Goal: Complete application form: Complete application form

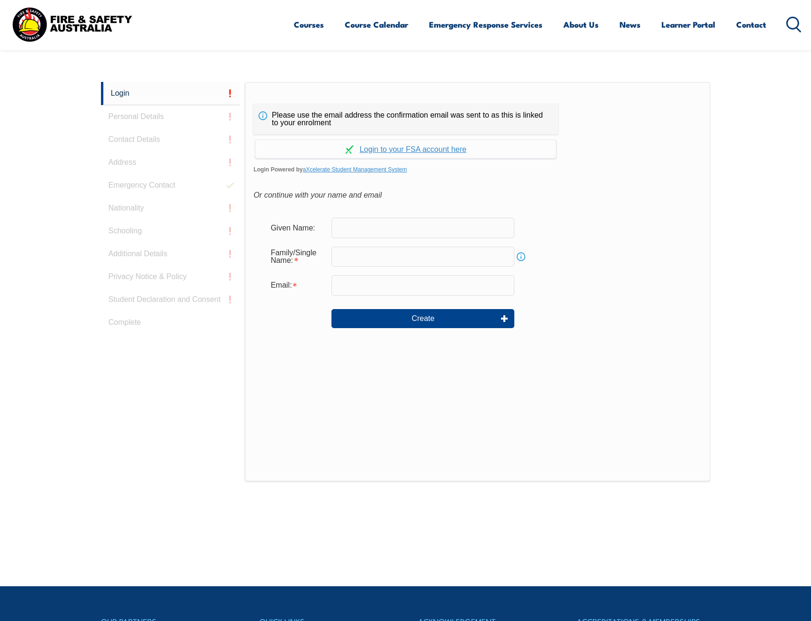
scroll to position [254, 0]
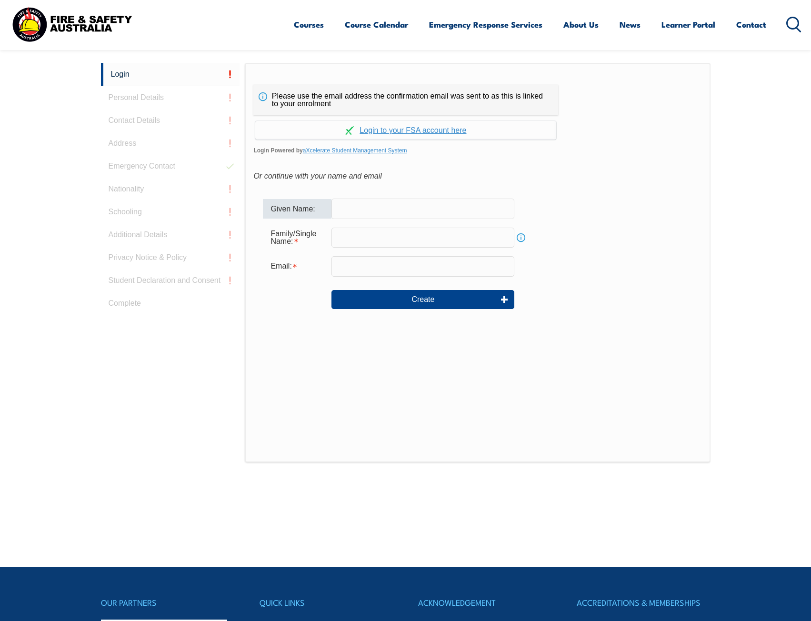
click at [355, 209] on input "text" at bounding box center [423, 209] width 183 height 20
type input "[PERSON_NAME]"
click at [384, 264] on input "email" at bounding box center [423, 266] width 183 height 20
type input "[EMAIL_ADDRESS][DOMAIN_NAME]"
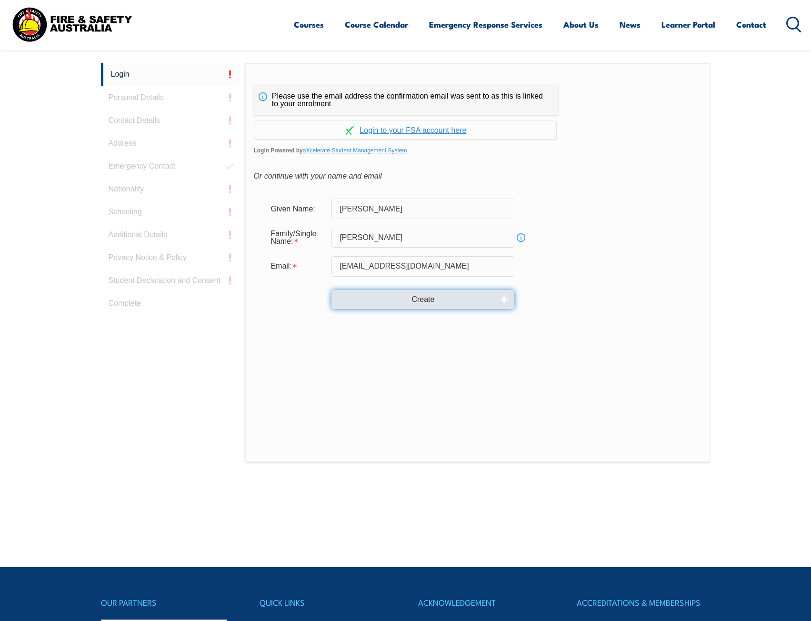
click at [422, 303] on button "Create" at bounding box center [423, 299] width 183 height 19
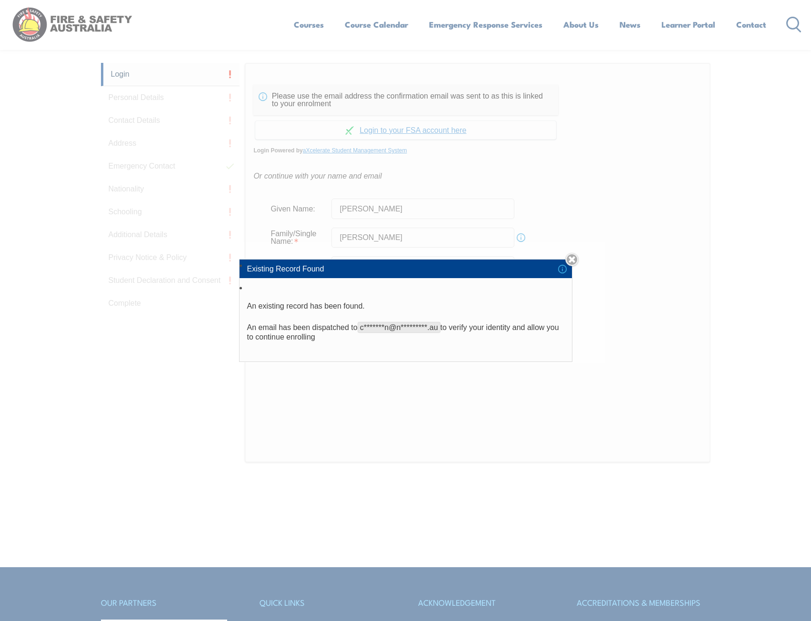
click at [573, 261] on link "Close" at bounding box center [571, 259] width 13 height 13
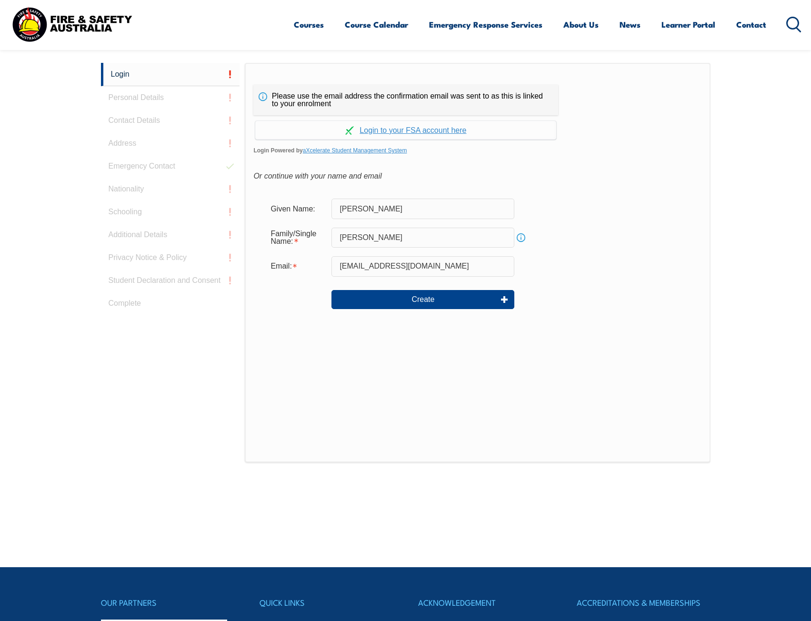
scroll to position [111, 0]
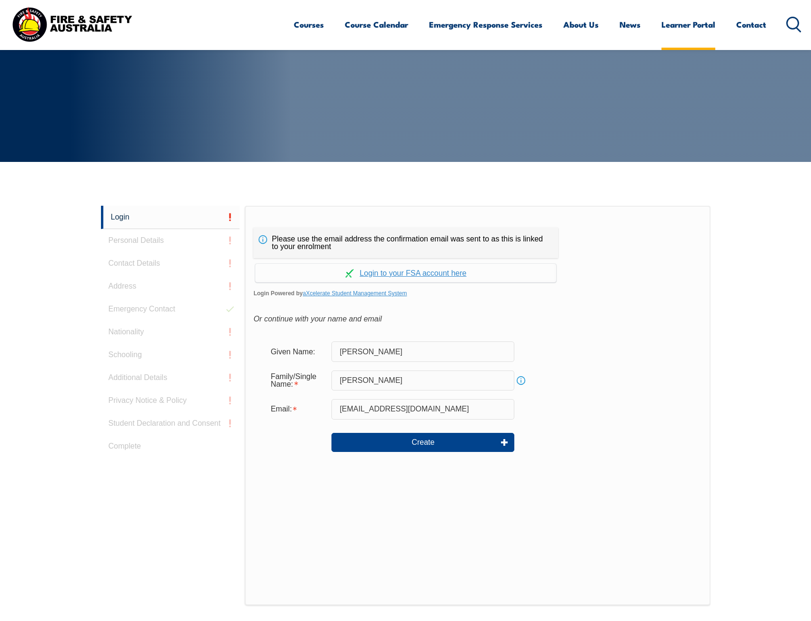
click at [670, 30] on link "Learner Portal" at bounding box center [689, 24] width 54 height 25
click at [452, 275] on link "Continue with aXcelerate" at bounding box center [405, 273] width 301 height 19
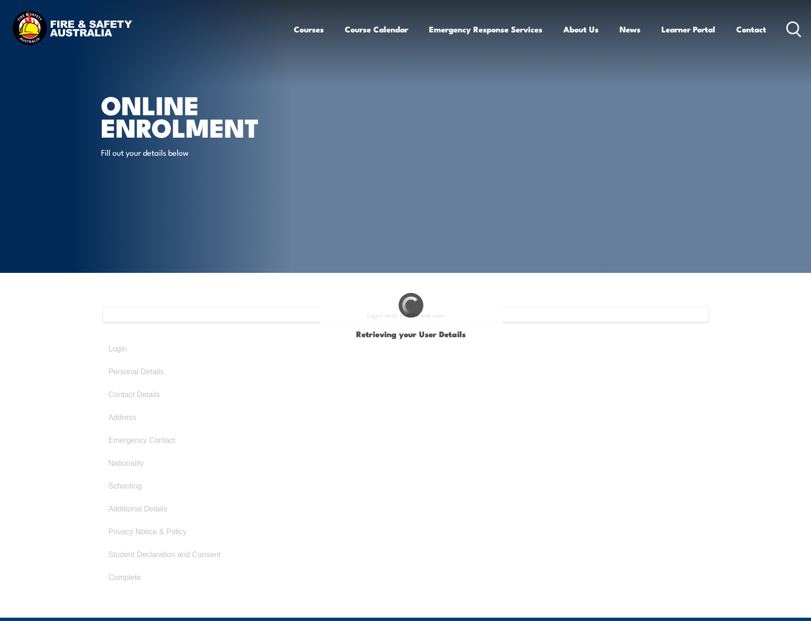
type input "[PERSON_NAME]"
type input "[DATE]"
type input "3YS9MR653X"
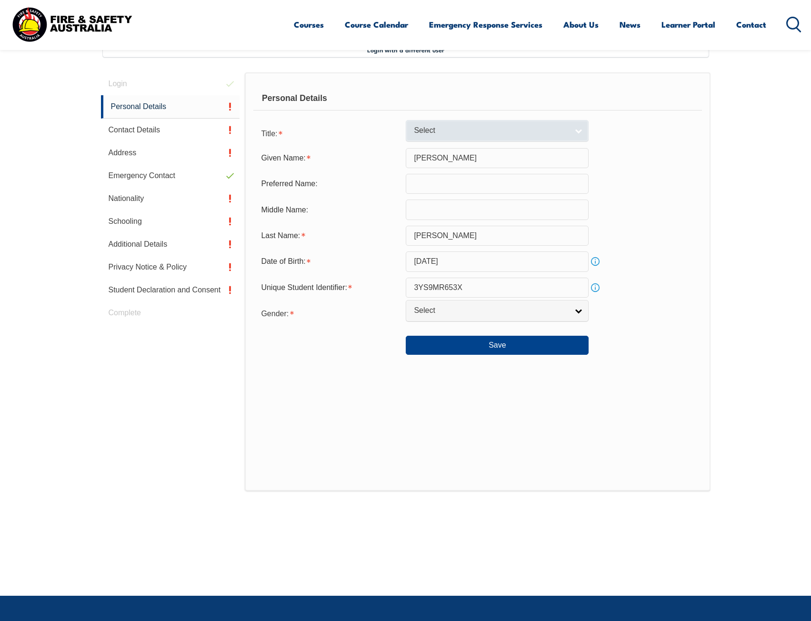
scroll to position [186, 0]
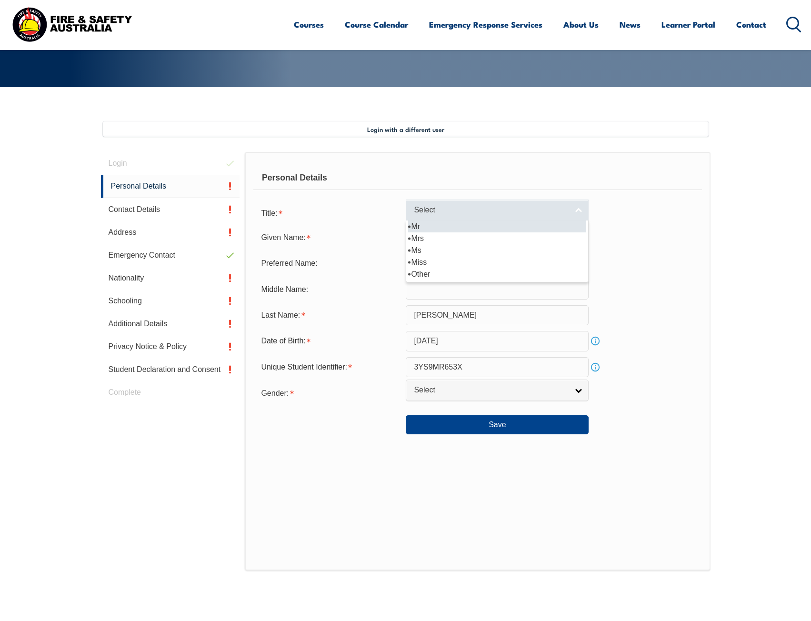
click at [441, 209] on span "Select" at bounding box center [491, 210] width 154 height 10
click at [437, 225] on li "Mr" at bounding box center [497, 227] width 178 height 12
select select "Mr"
click at [436, 262] on input "text" at bounding box center [497, 263] width 183 height 20
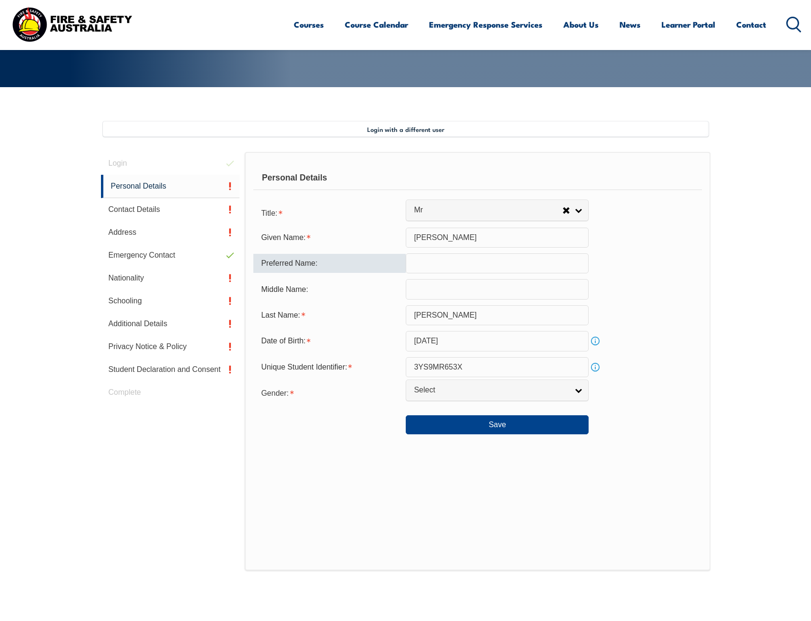
click at [437, 294] on input "text" at bounding box center [497, 289] width 183 height 20
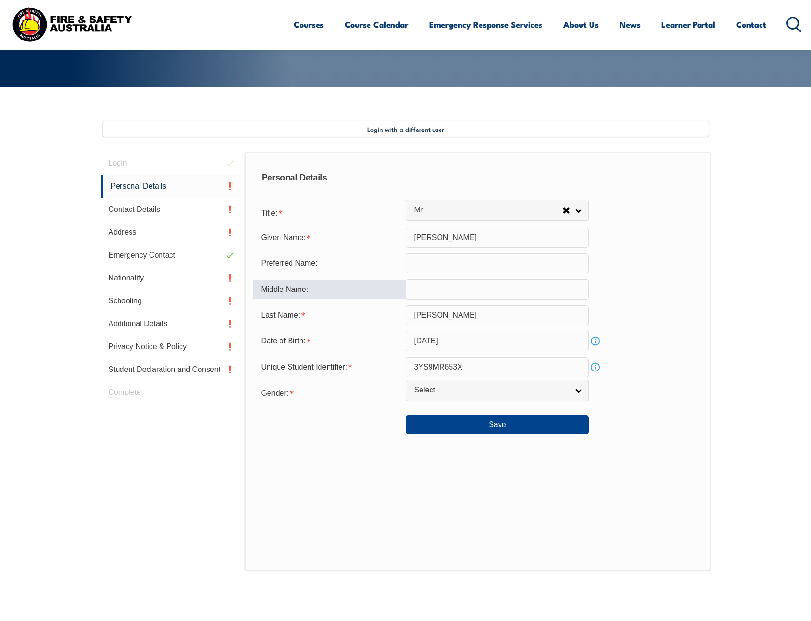
click at [439, 402] on form "Title: Mr Mrs Ms Miss Other Mr Mr Mrs Ms Miss [PERSON_NAME] Given Name: [PERSON…" at bounding box center [477, 319] width 448 height 232
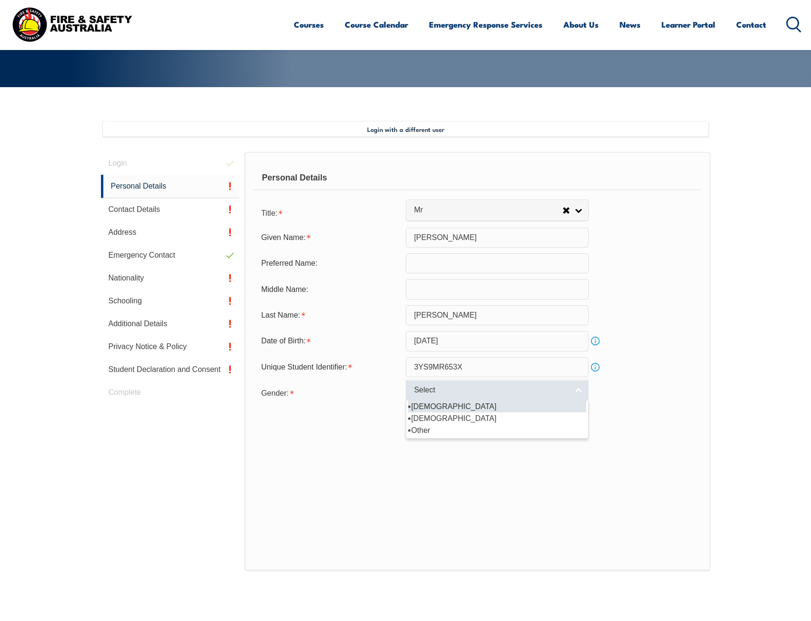
click at [431, 391] on span "Select" at bounding box center [491, 390] width 154 height 10
click at [433, 409] on li "[DEMOGRAPHIC_DATA]" at bounding box center [497, 407] width 178 height 12
select select "M"
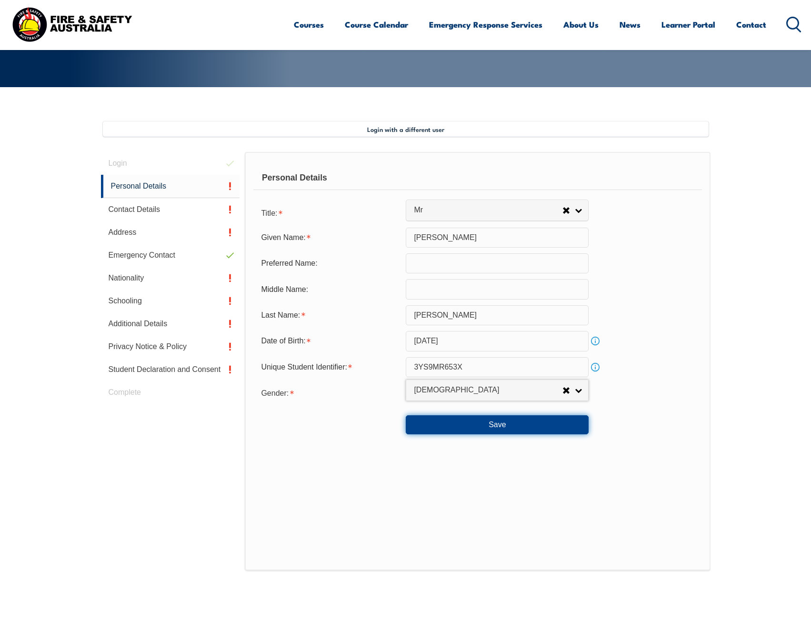
click at [461, 424] on button "Save" at bounding box center [497, 424] width 183 height 19
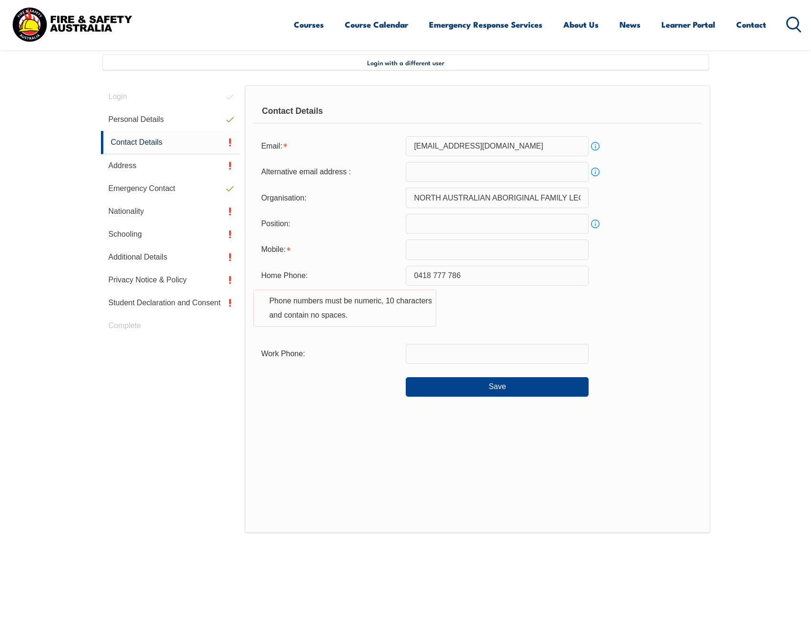
scroll to position [260, 0]
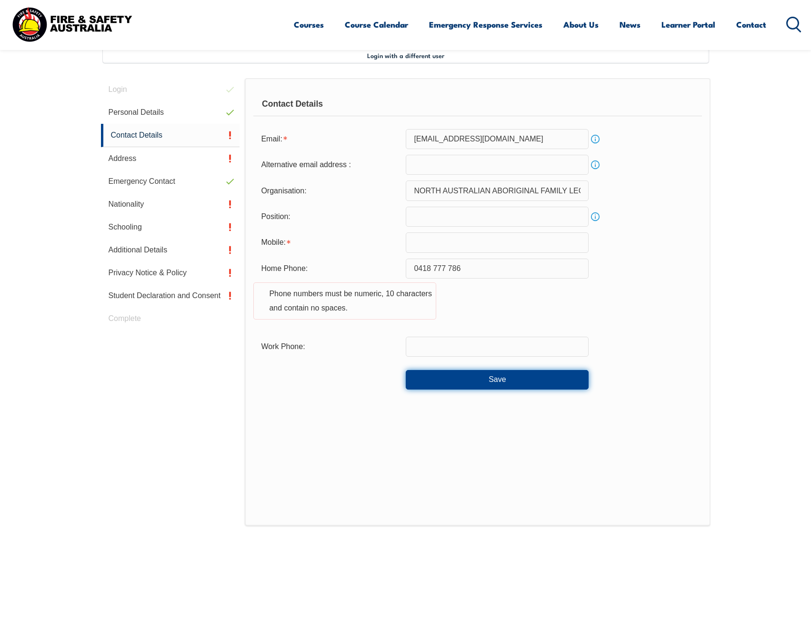
click at [451, 374] on button "Save" at bounding box center [497, 379] width 183 height 19
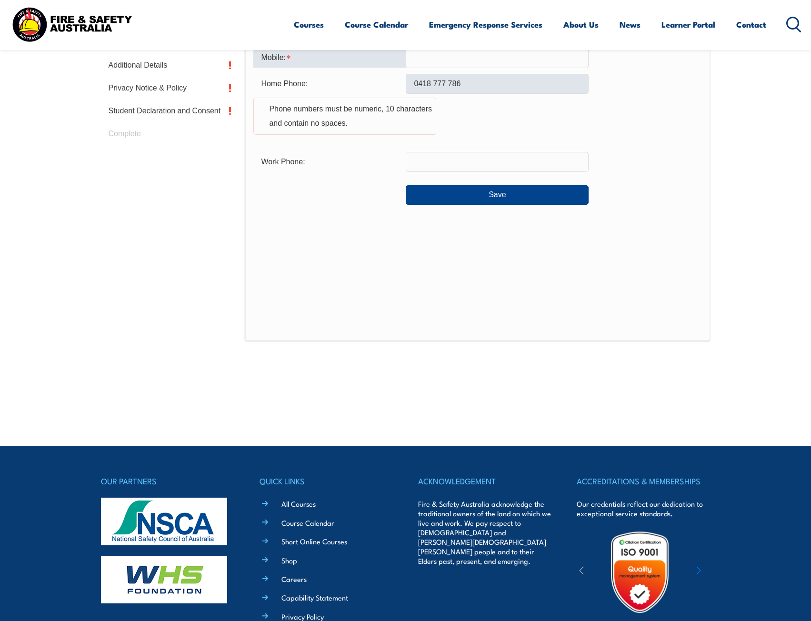
scroll to position [349, 0]
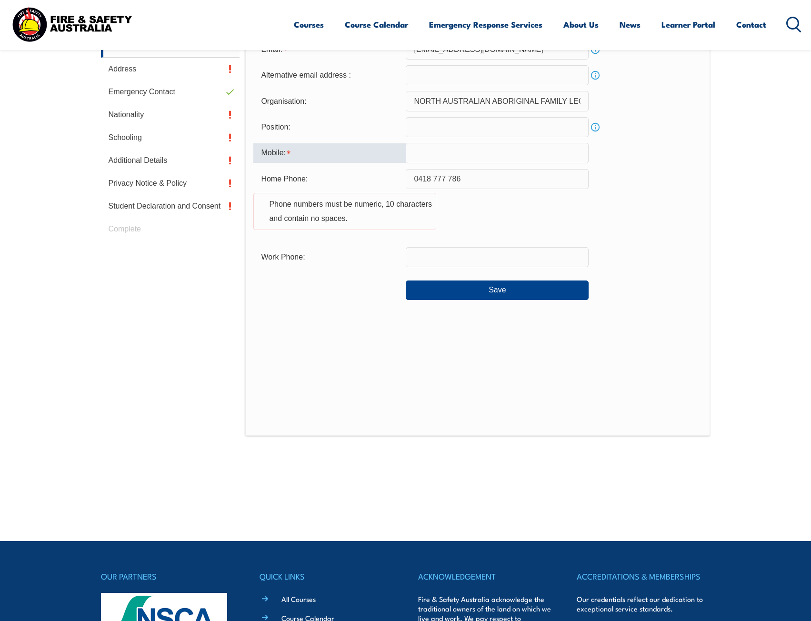
click at [422, 180] on input "0418 777 786" at bounding box center [497, 179] width 183 height 20
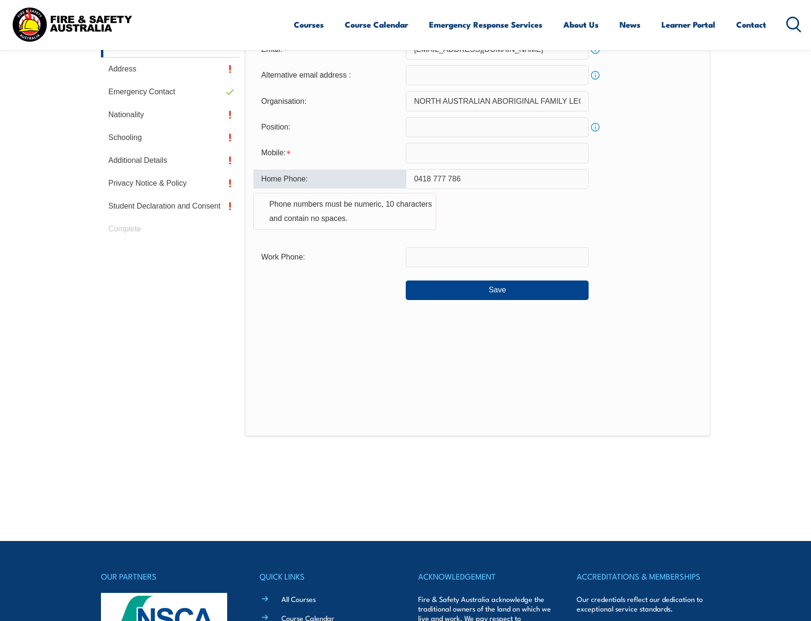
click at [438, 151] on input "text" at bounding box center [497, 153] width 183 height 20
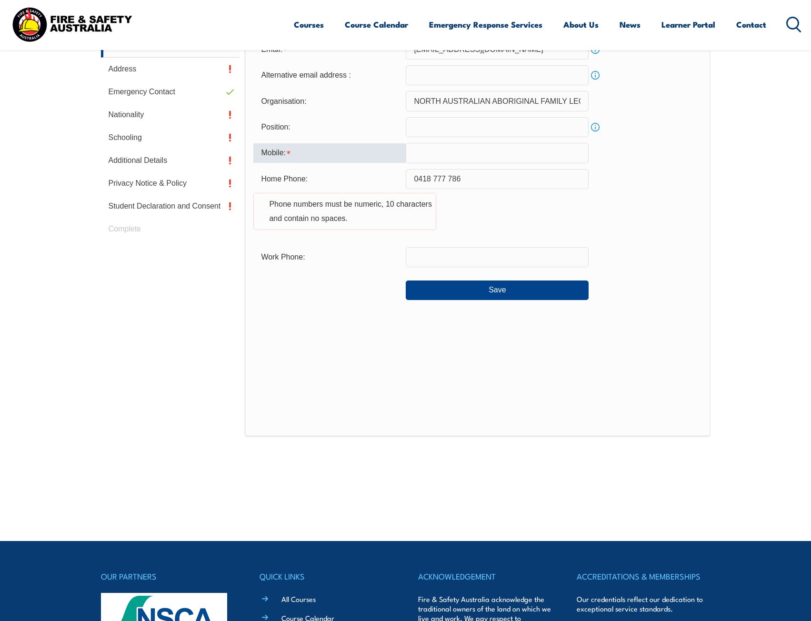
click at [435, 182] on input "0418 777 786" at bounding box center [497, 179] width 183 height 20
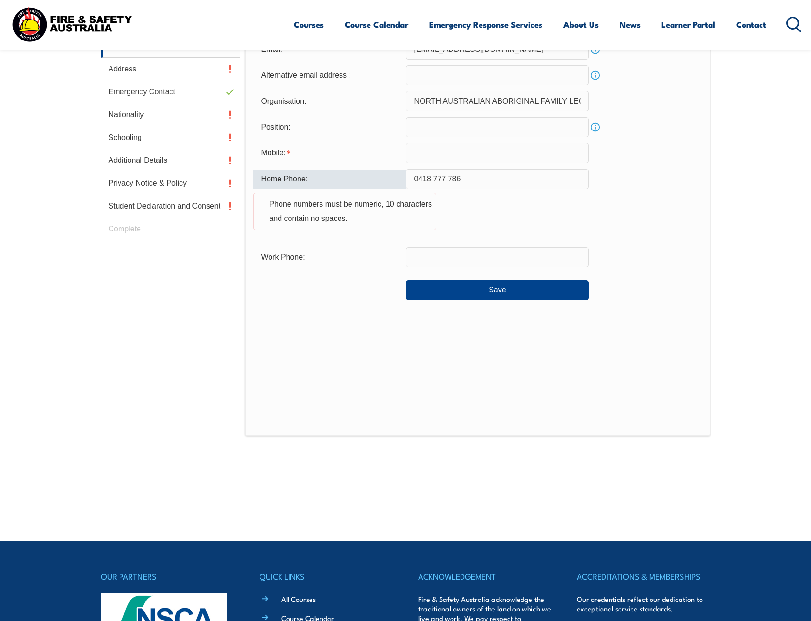
click at [452, 257] on input "text" at bounding box center [497, 257] width 183 height 20
paste input "0418 777 7"
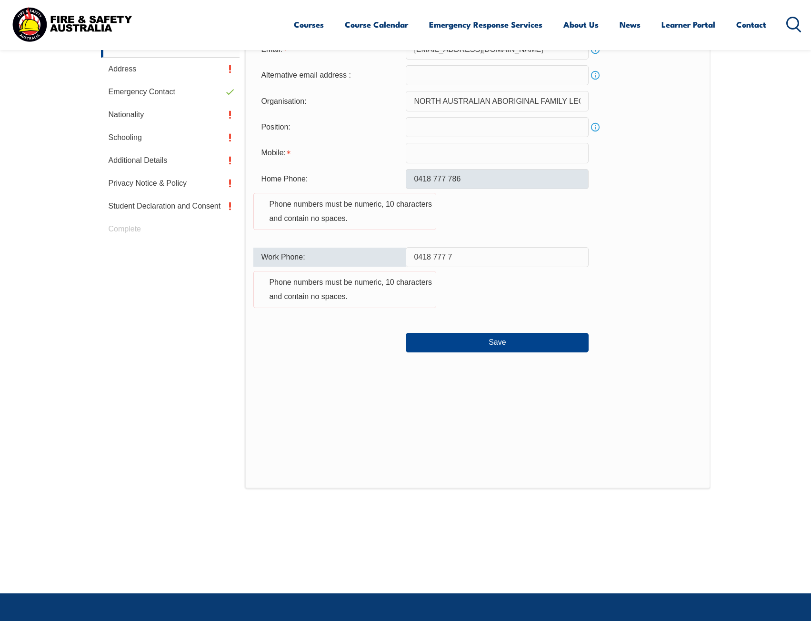
type input "0418 777 7"
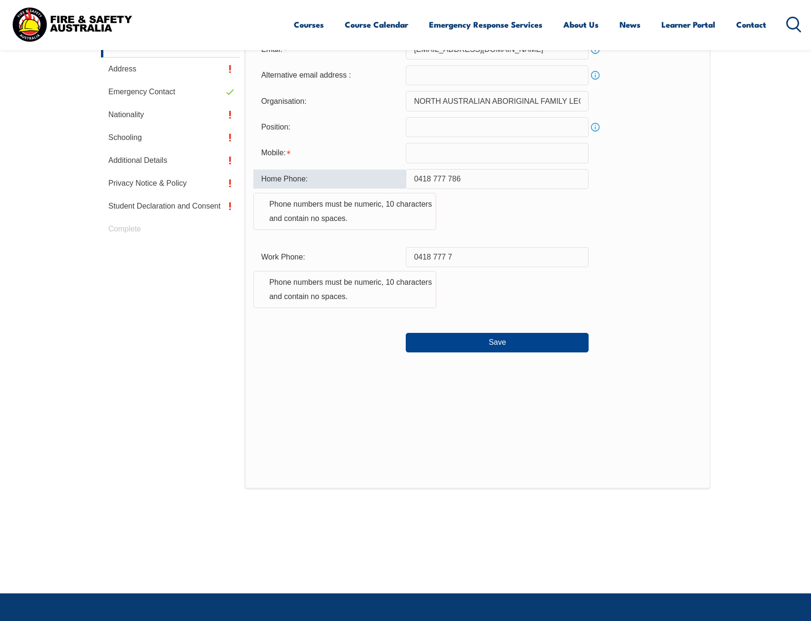
drag, startPoint x: 463, startPoint y: 179, endPoint x: 363, endPoint y: 181, distance: 100.0
click at [364, 181] on div "Home Phone: [PHONE_NUMBER] Phone numbers must be numeric, 10 characters and con…" at bounding box center [477, 205] width 448 height 72
click at [451, 155] on input "text" at bounding box center [497, 153] width 183 height 20
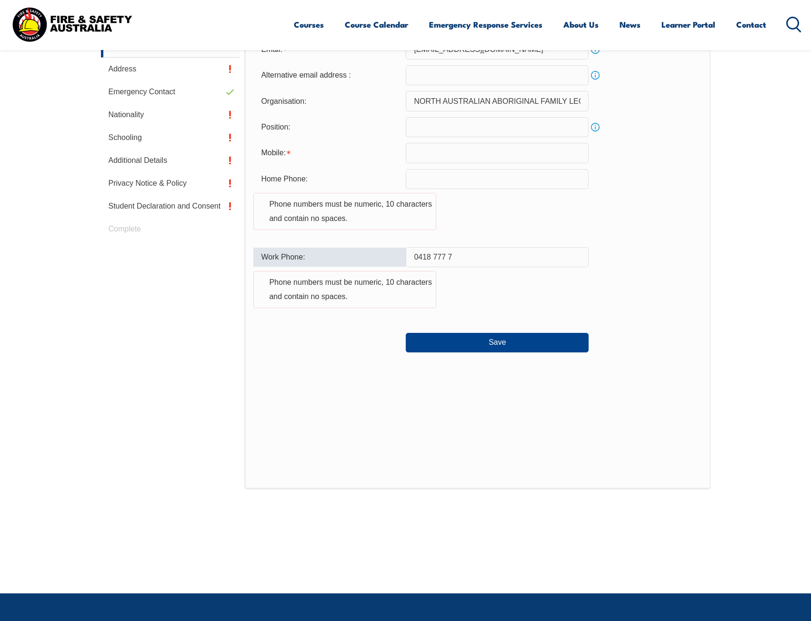
drag, startPoint x: 472, startPoint y: 258, endPoint x: 325, endPoint y: 254, distance: 146.3
click at [325, 254] on div "Work Phone: [PHONE_NUMBER] Phone numbers must be numeric, 10 characters and con…" at bounding box center [477, 283] width 448 height 72
click at [465, 253] on input "0418 777 7" at bounding box center [497, 257] width 183 height 20
click at [442, 258] on input "0418 777 7" at bounding box center [497, 257] width 183 height 20
click at [448, 257] on input "0418 777 7" at bounding box center [497, 257] width 183 height 20
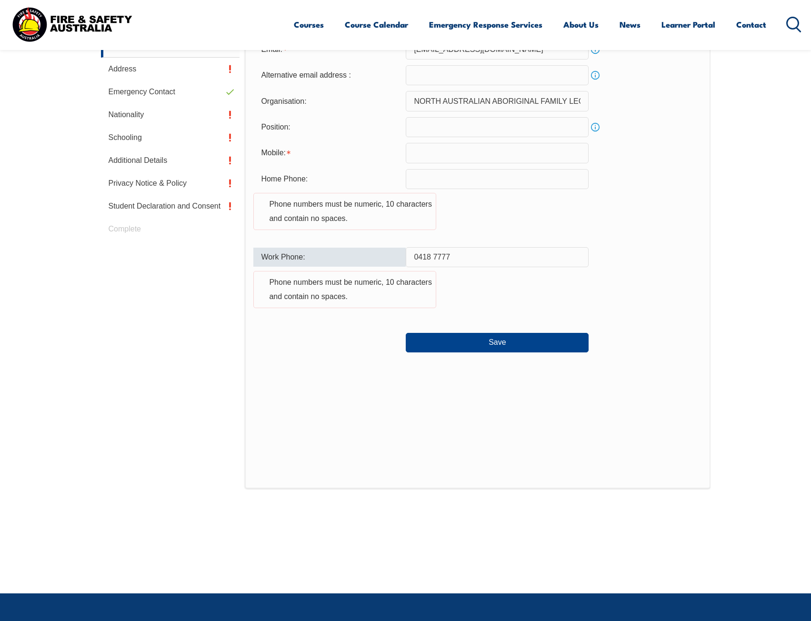
click at [430, 255] on input "0418 7777" at bounding box center [497, 257] width 183 height 20
type input "04187777"
click at [437, 166] on form "Email: [EMAIL_ADDRESS][DOMAIN_NAME] Info Alternative email address : Info Organ…" at bounding box center [477, 196] width 448 height 313
click at [432, 176] on input "text" at bounding box center [497, 179] width 183 height 20
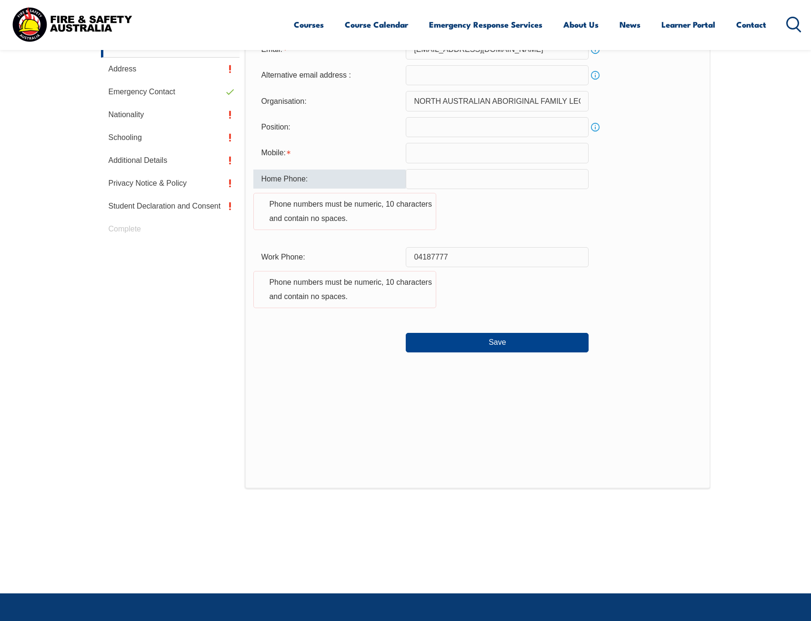
paste input "0418 777 7"
type input "0418 777 7"
click at [434, 152] on input "text" at bounding box center [497, 153] width 183 height 20
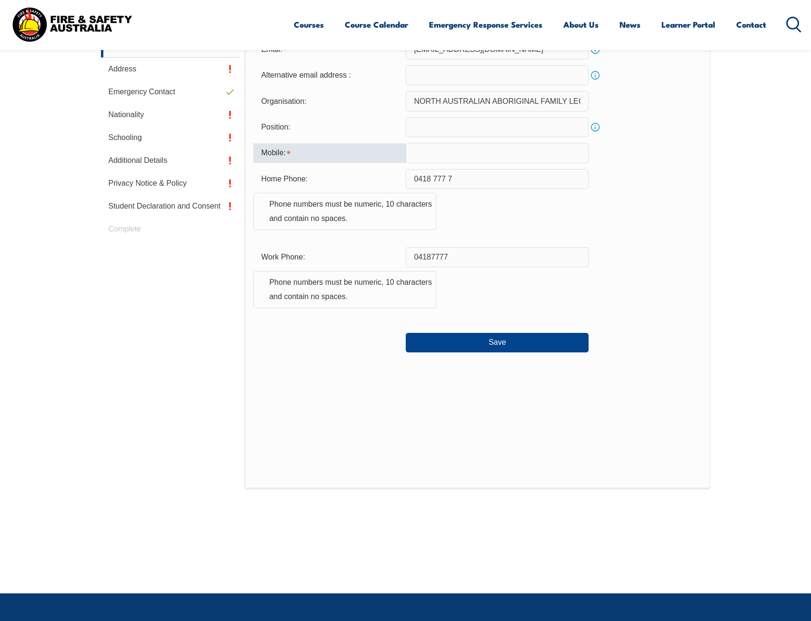
paste input "0418 777 7"
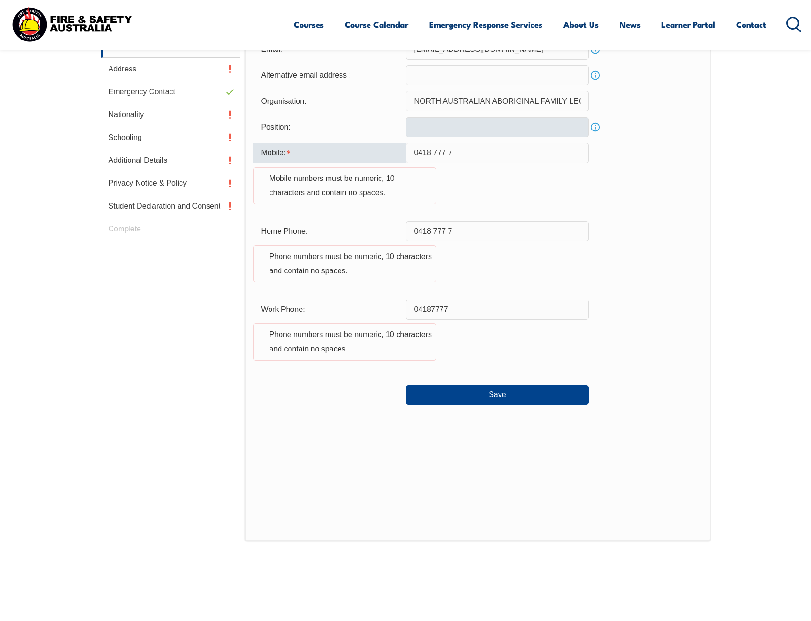
type input "0418 777 7"
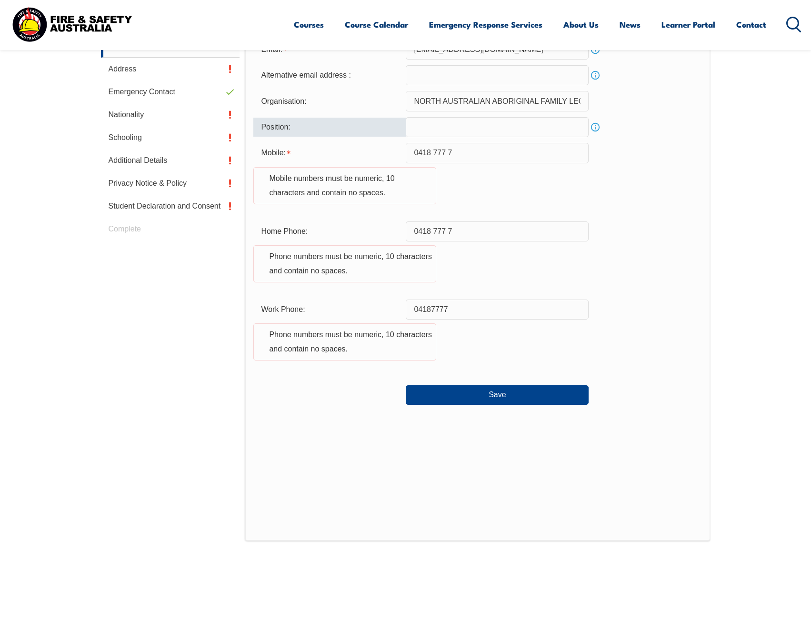
click at [432, 132] on input "text" at bounding box center [497, 127] width 183 height 20
paste input "0418 777 786"
type input "0418 777 786"
click at [436, 73] on input "email" at bounding box center [497, 75] width 183 height 20
paste input "0418 777 786"
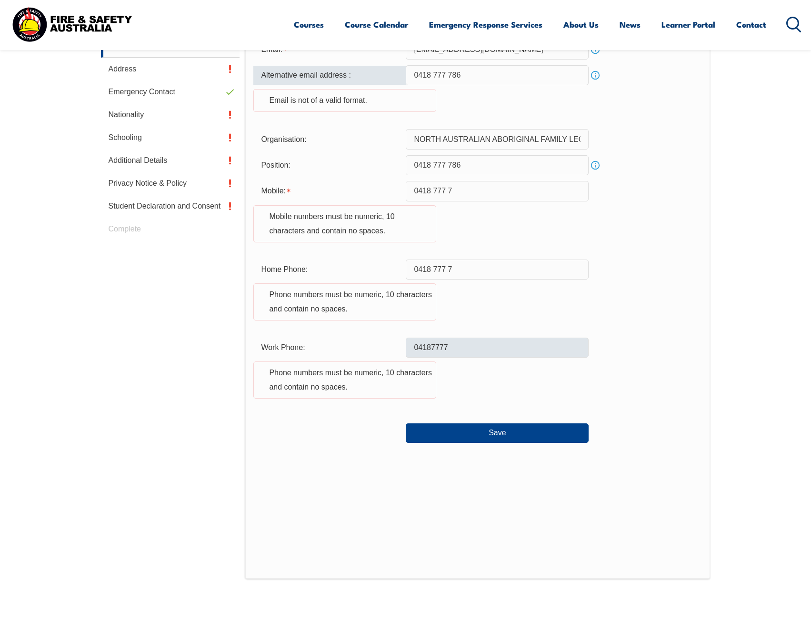
type input "0418 777 786"
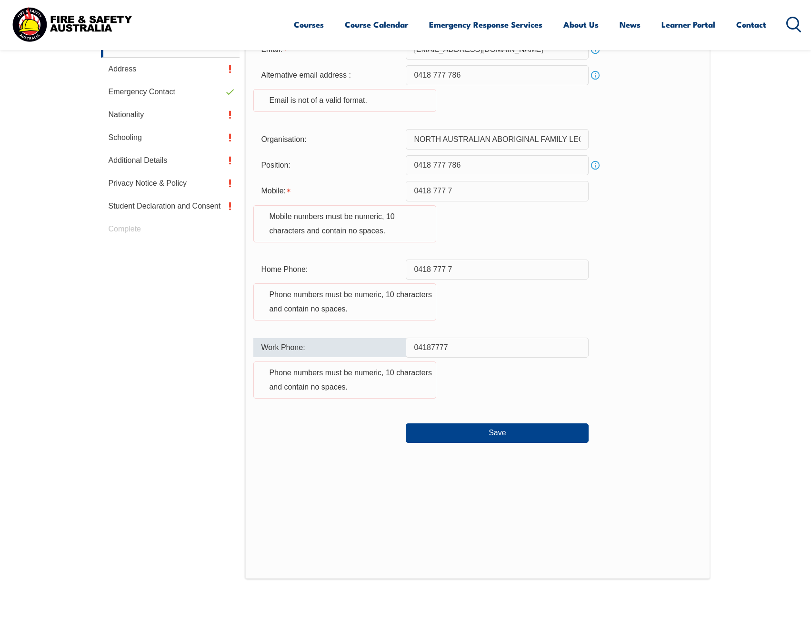
drag, startPoint x: 468, startPoint y: 340, endPoint x: 471, endPoint y: 350, distance: 10.3
click at [468, 342] on input "04187777" at bounding box center [497, 348] width 183 height 20
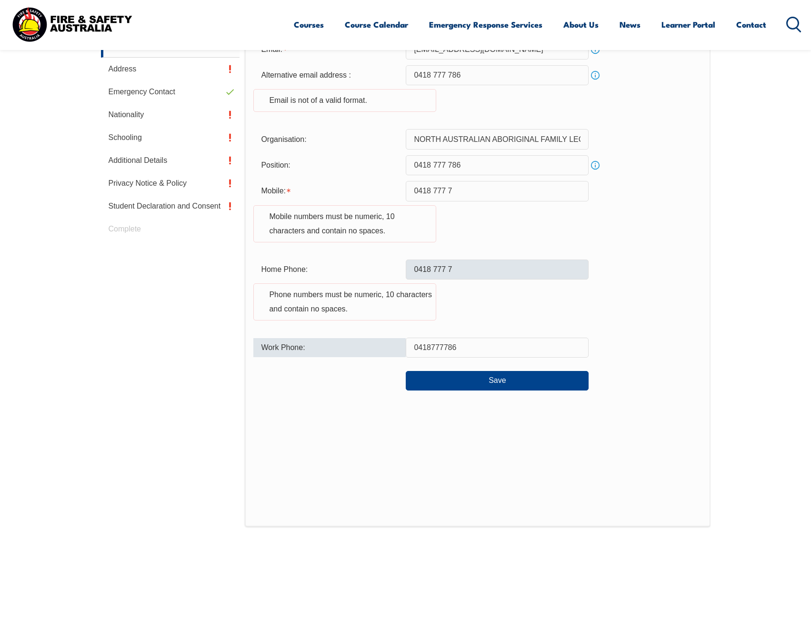
type input "0418777786"
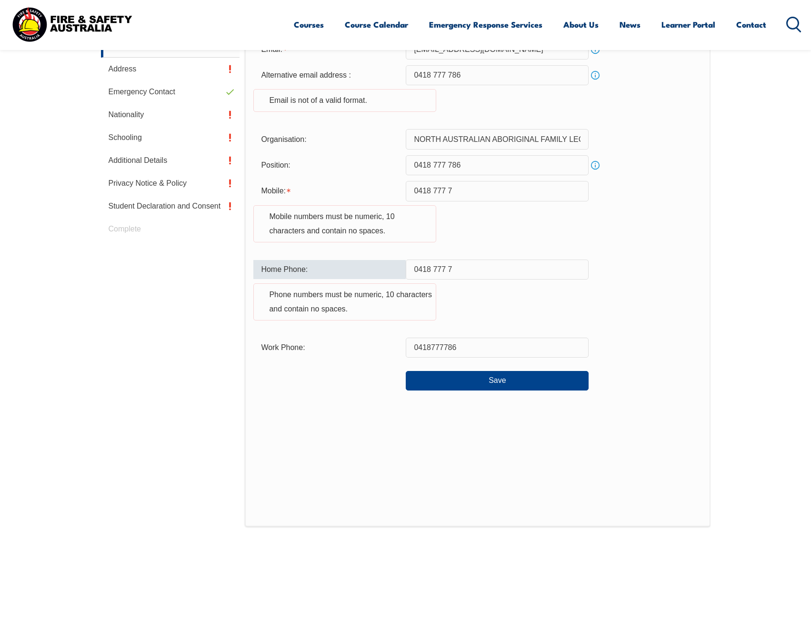
drag, startPoint x: 471, startPoint y: 264, endPoint x: 183, endPoint y: 278, distance: 288.5
click at [183, 278] on div "Login Personal Details Contact Details Address Emergency Contact Nationality Sc…" at bounding box center [406, 296] width 610 height 614
click at [470, 189] on input "0418 777 7" at bounding box center [497, 191] width 183 height 20
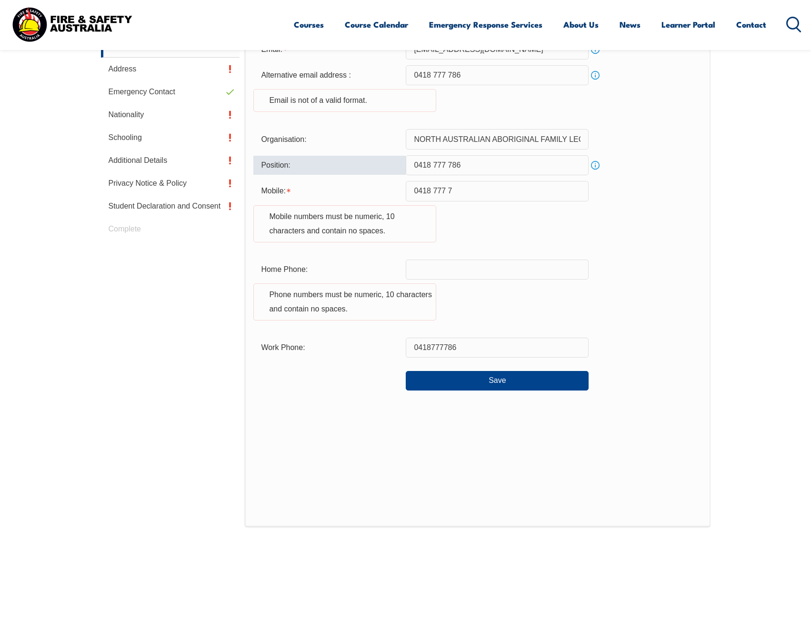
click at [475, 165] on input "0418 777 786" at bounding box center [497, 165] width 183 height 20
click at [447, 161] on input "0418 777 786" at bounding box center [497, 165] width 183 height 20
click at [433, 165] on input "0418 777786" at bounding box center [497, 165] width 183 height 20
type input "0418777786"
drag, startPoint x: 463, startPoint y: 165, endPoint x: 359, endPoint y: 167, distance: 104.3
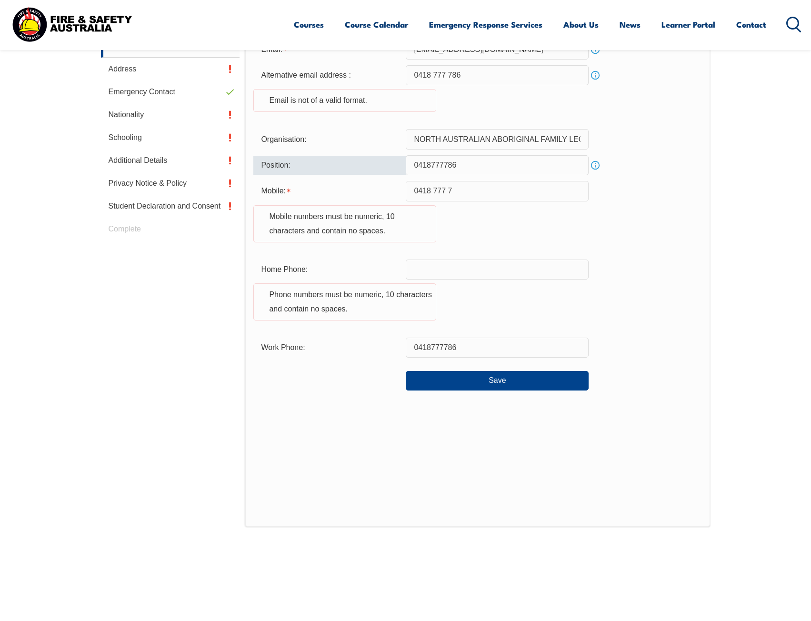
click at [359, 167] on div "Position: 0418777786 Info" at bounding box center [477, 165] width 448 height 20
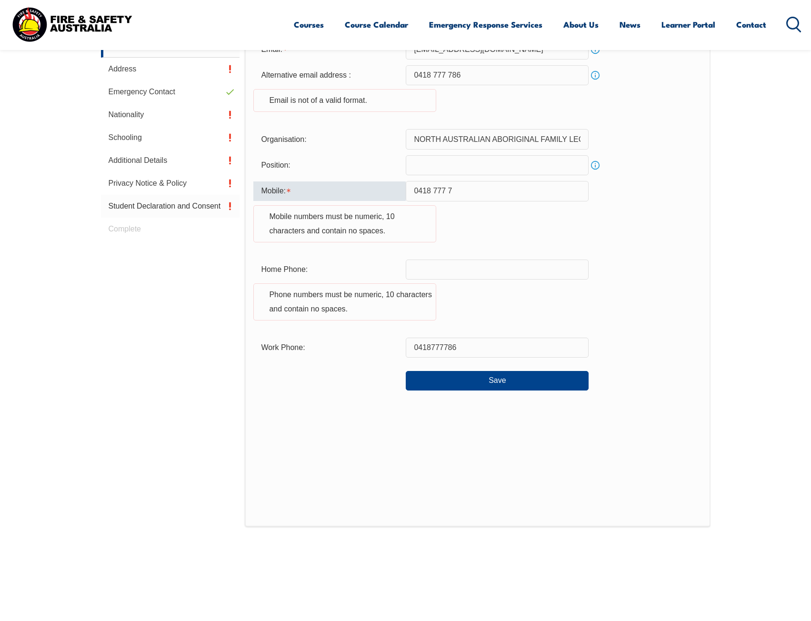
drag, startPoint x: 489, startPoint y: 194, endPoint x: 206, endPoint y: 195, distance: 283.4
click at [208, 194] on div "Login Personal Details Contact Details Address Emergency Contact Nationality Sc…" at bounding box center [406, 296] width 610 height 614
paste input "0418777786"
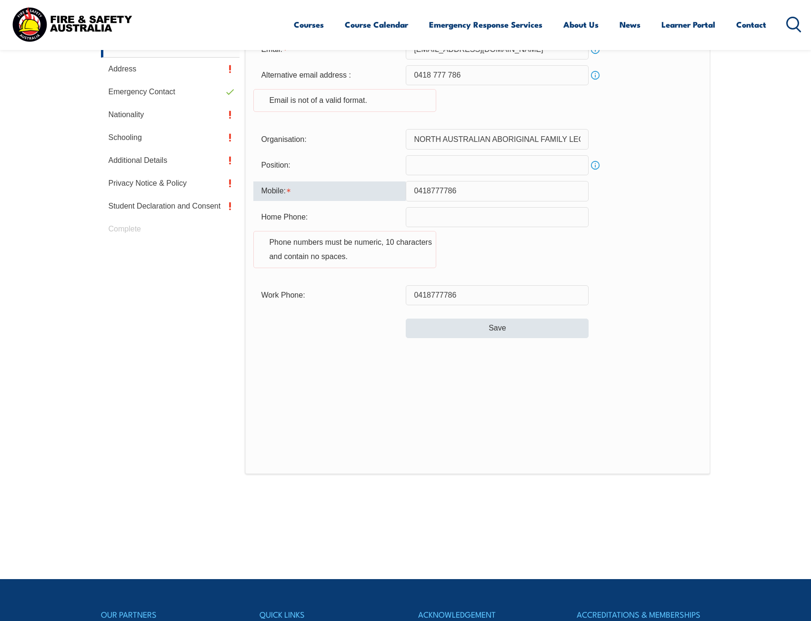
type input "0418777786"
click at [461, 333] on button "Save" at bounding box center [497, 328] width 183 height 19
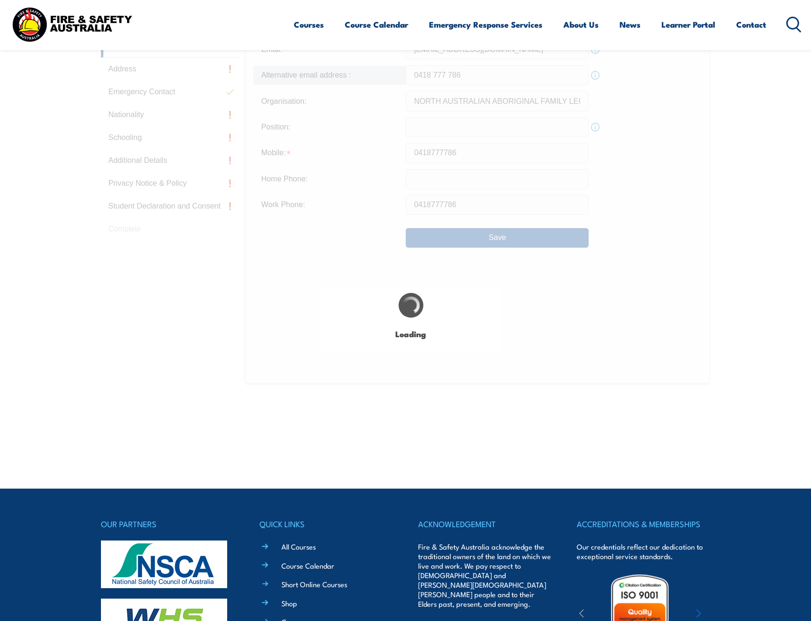
type input "0418 777 786"
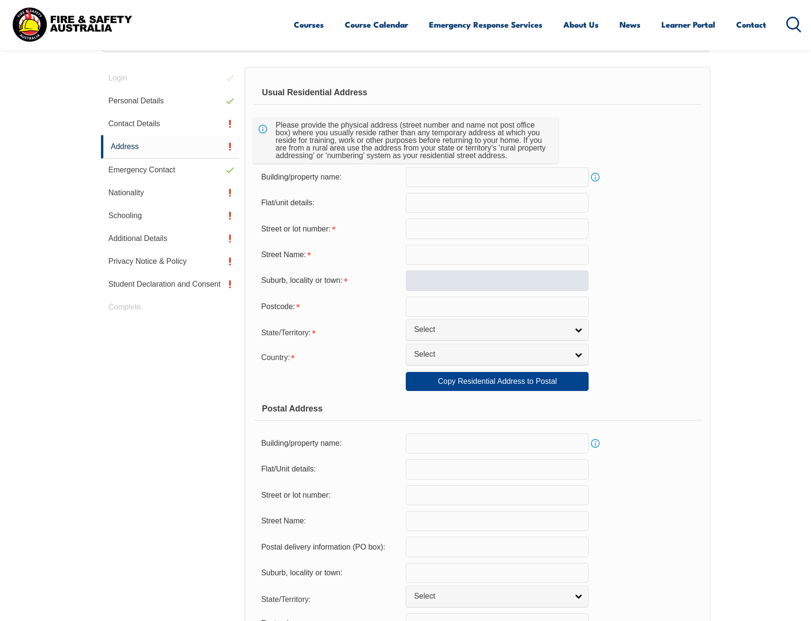
scroll to position [260, 0]
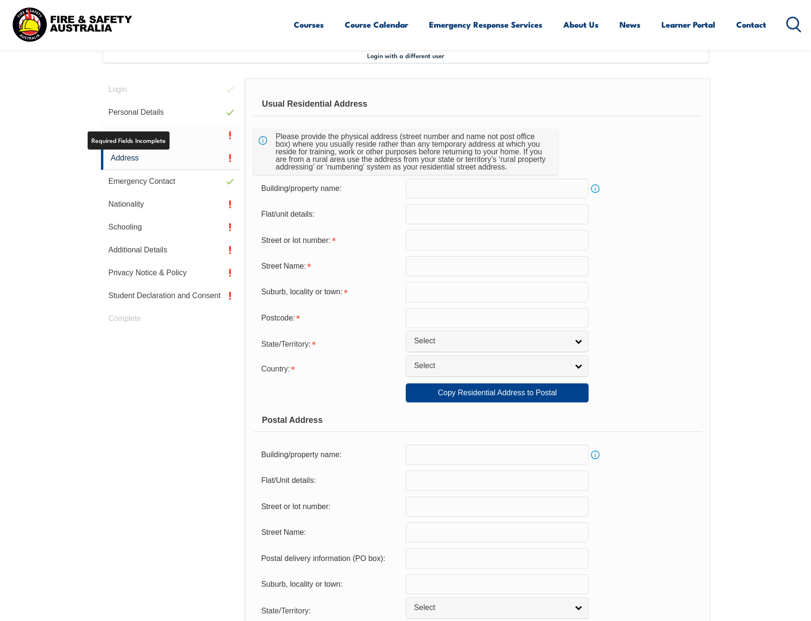
click at [159, 142] on link "Contact Details" at bounding box center [170, 135] width 139 height 23
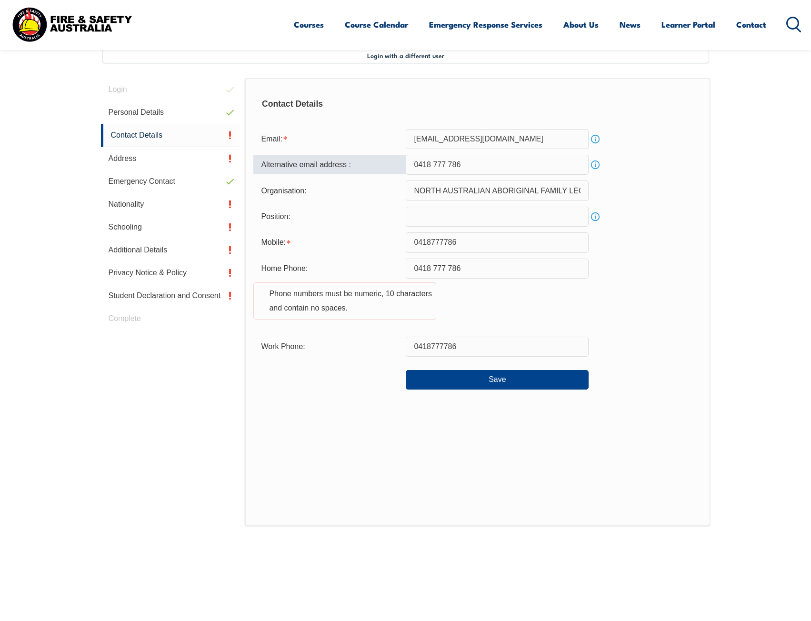
drag, startPoint x: 468, startPoint y: 163, endPoint x: 336, endPoint y: 168, distance: 132.0
click at [321, 171] on div "Alternative email address : 0418 777 786 Info" at bounding box center [477, 165] width 448 height 20
click at [486, 385] on button "Save" at bounding box center [497, 379] width 183 height 19
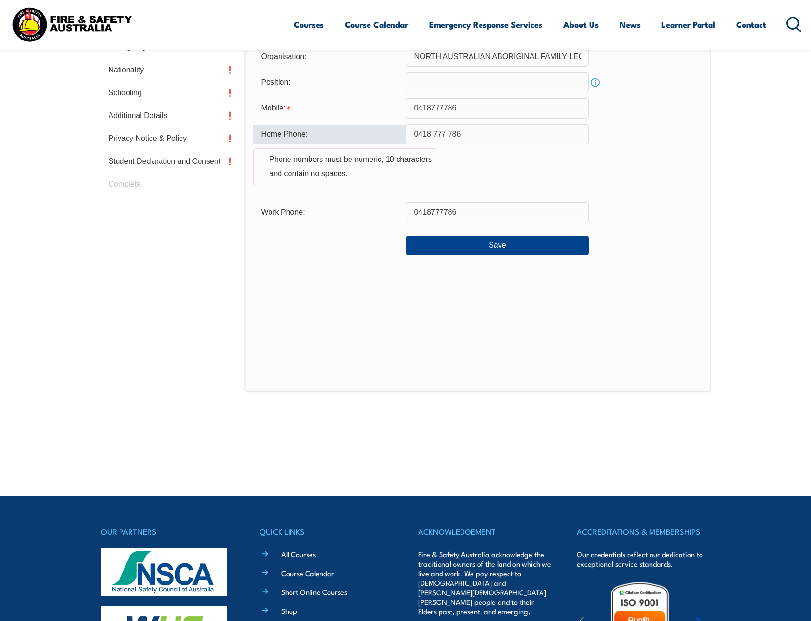
scroll to position [328, 0]
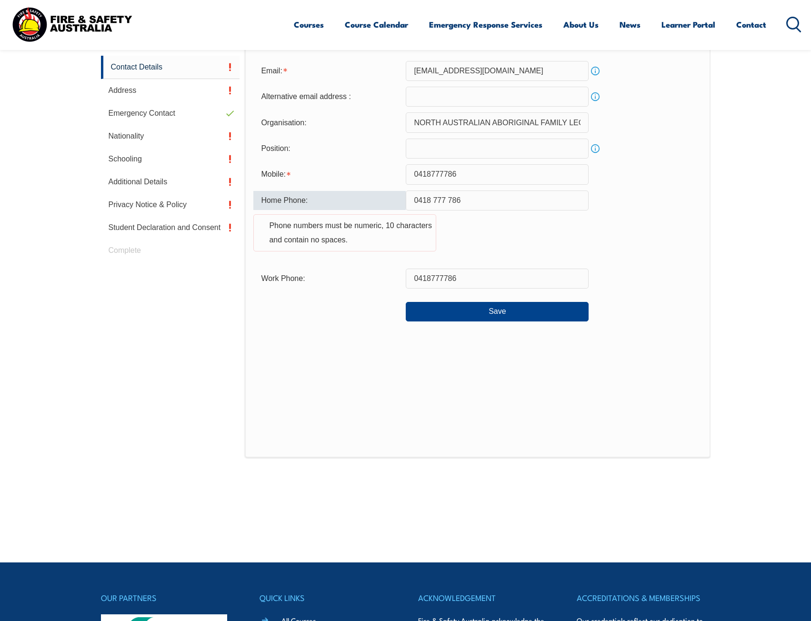
click at [446, 199] on input "0418 777 786" at bounding box center [497, 201] width 183 height 20
click at [434, 200] on input "0418 777786" at bounding box center [497, 201] width 183 height 20
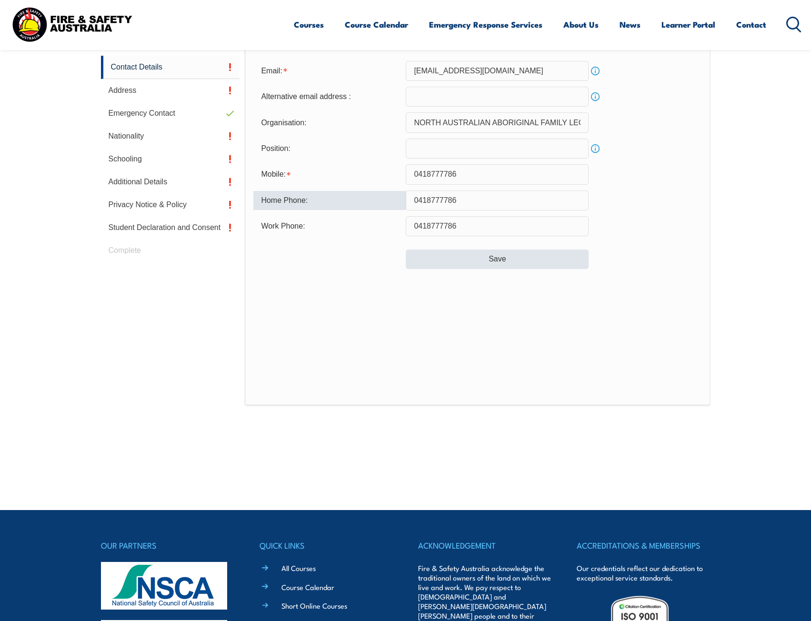
type input "0418777786"
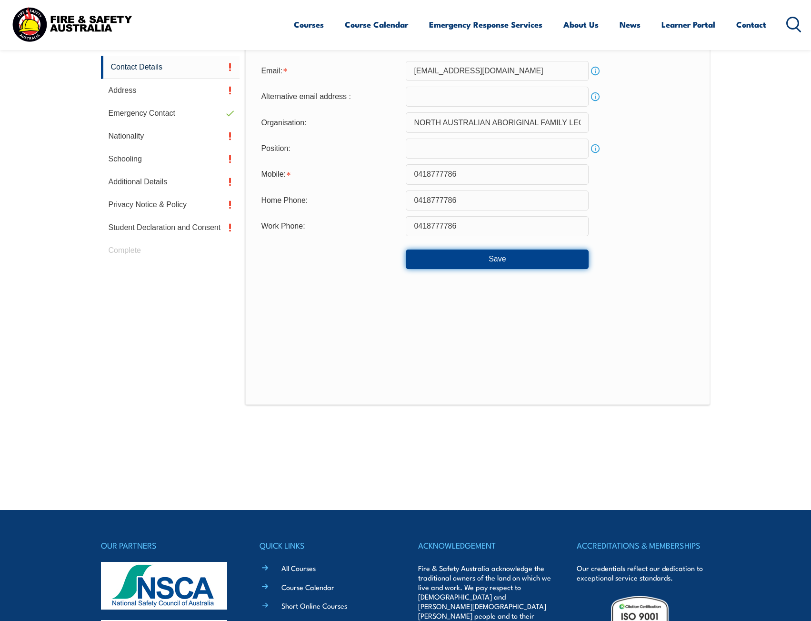
click at [460, 259] on button "Save" at bounding box center [497, 259] width 183 height 19
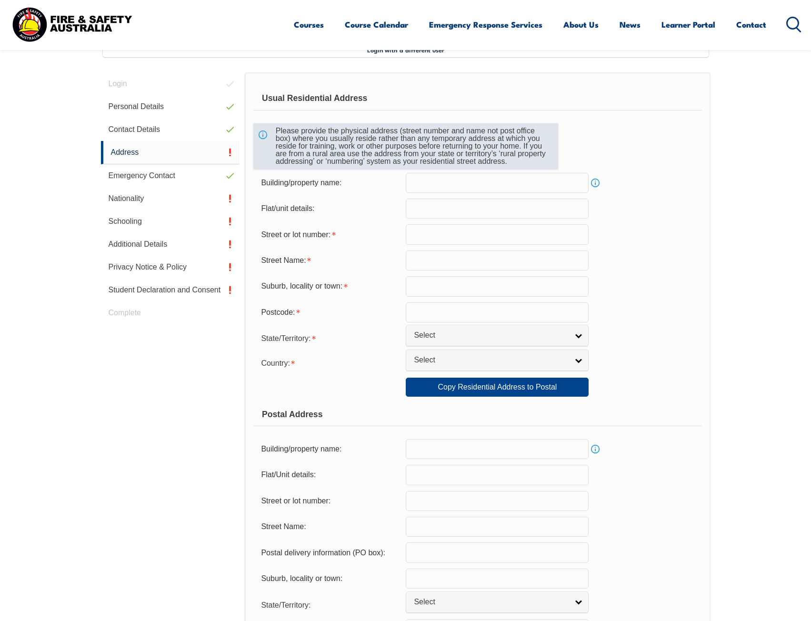
scroll to position [260, 0]
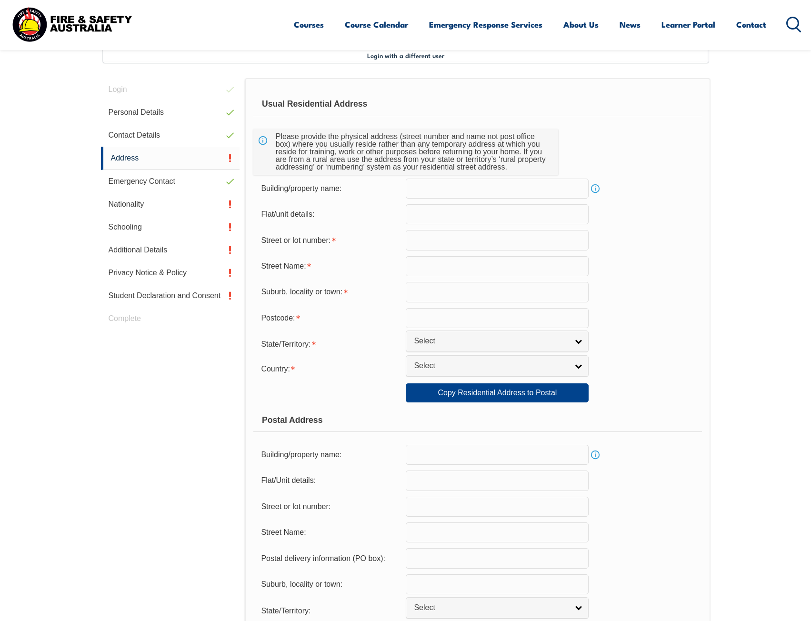
click at [425, 195] on input "text" at bounding box center [497, 189] width 183 height 20
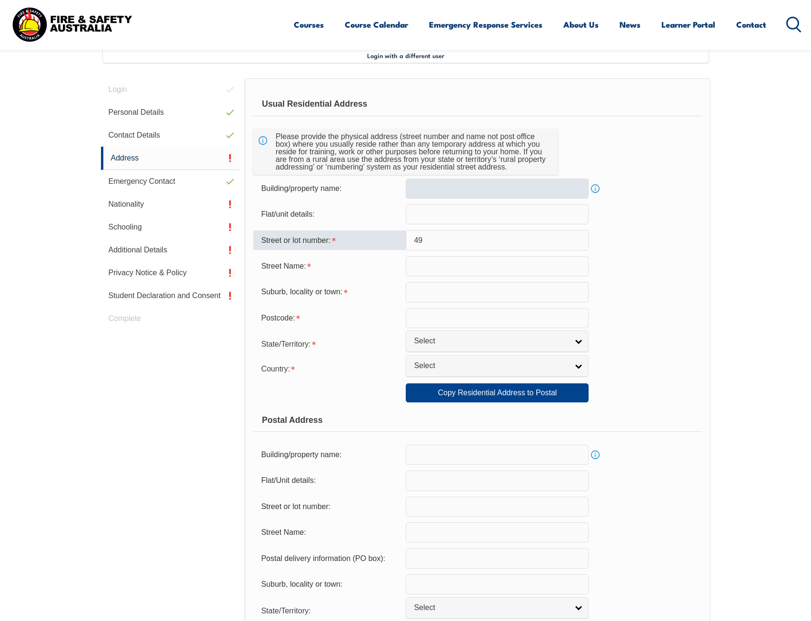
type input "49"
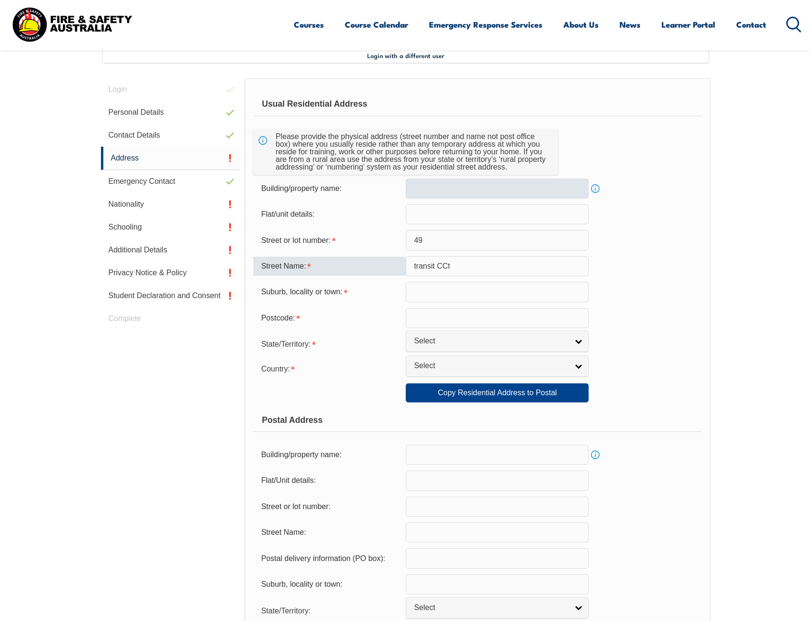
type input "transit CCt"
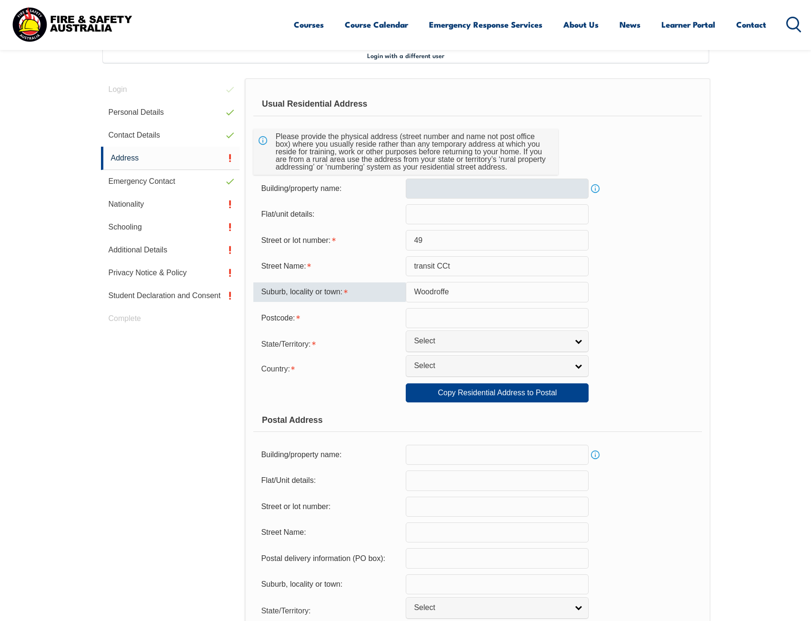
type input "Woodroffe"
type input "0830"
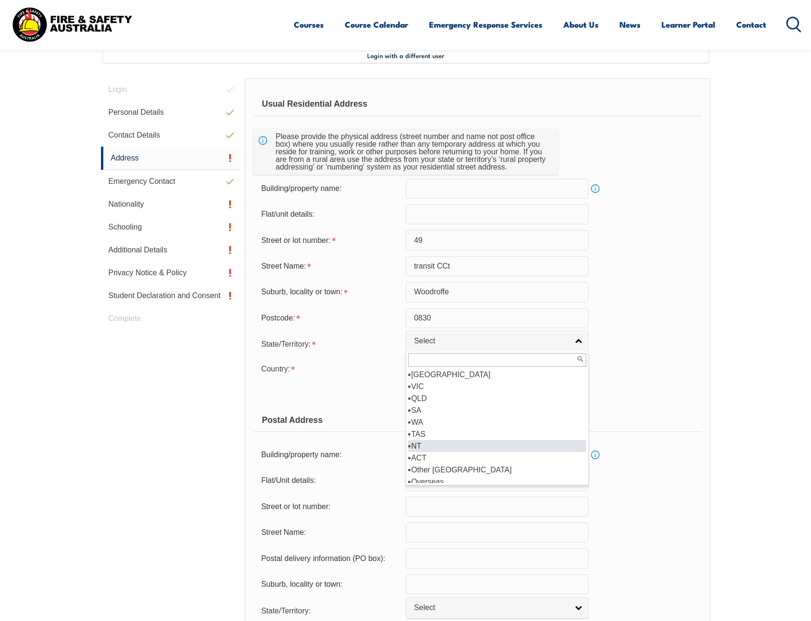
select select "NT"
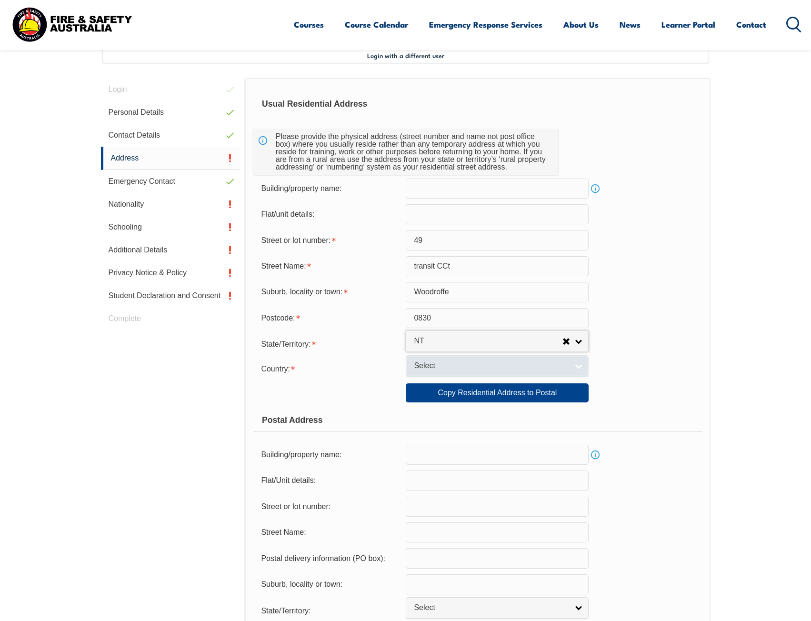
click at [425, 372] on link "Select" at bounding box center [497, 365] width 183 height 21
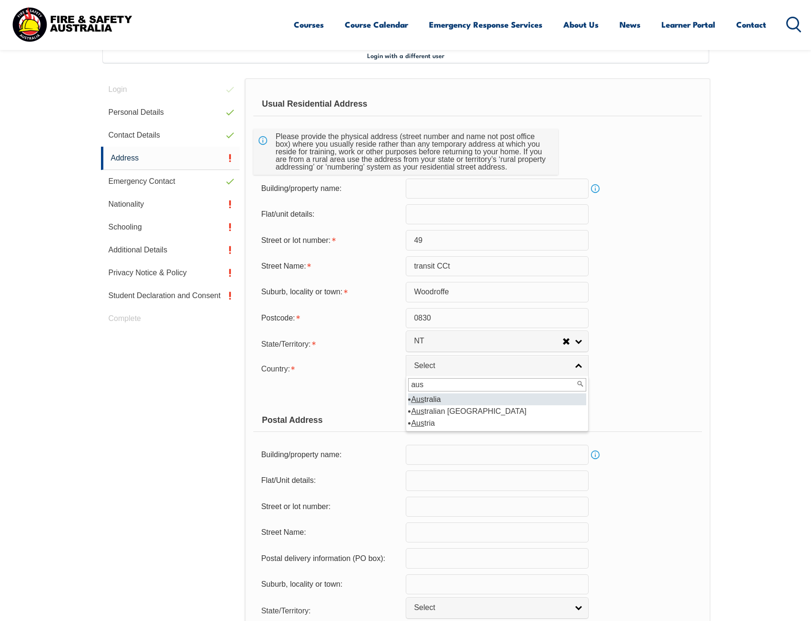
type input "aus"
click at [415, 397] on em "Aus" at bounding box center [417, 399] width 13 height 8
select select "1101"
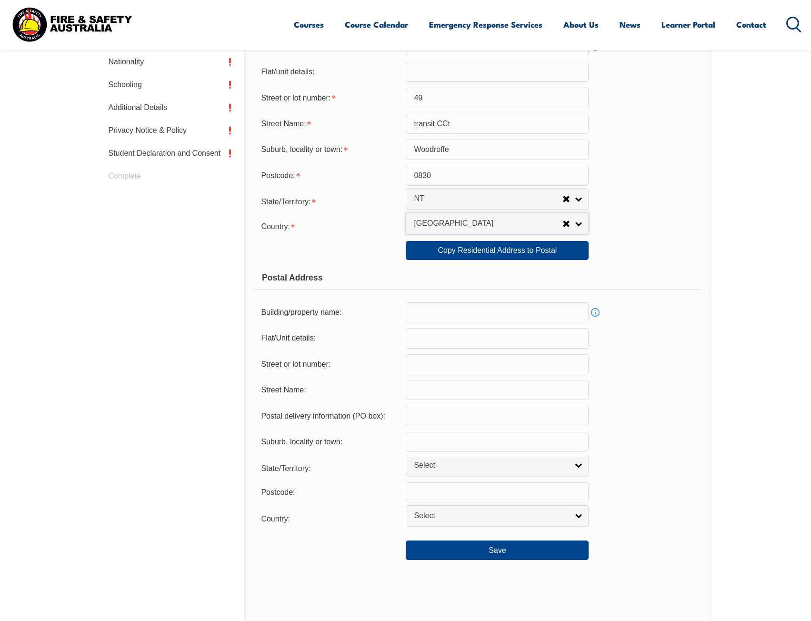
scroll to position [402, 0]
click at [442, 248] on link "Copy Residential Address to Postal" at bounding box center [497, 250] width 183 height 19
type input "49"
type input "transit CCt"
type input "Woodroffe"
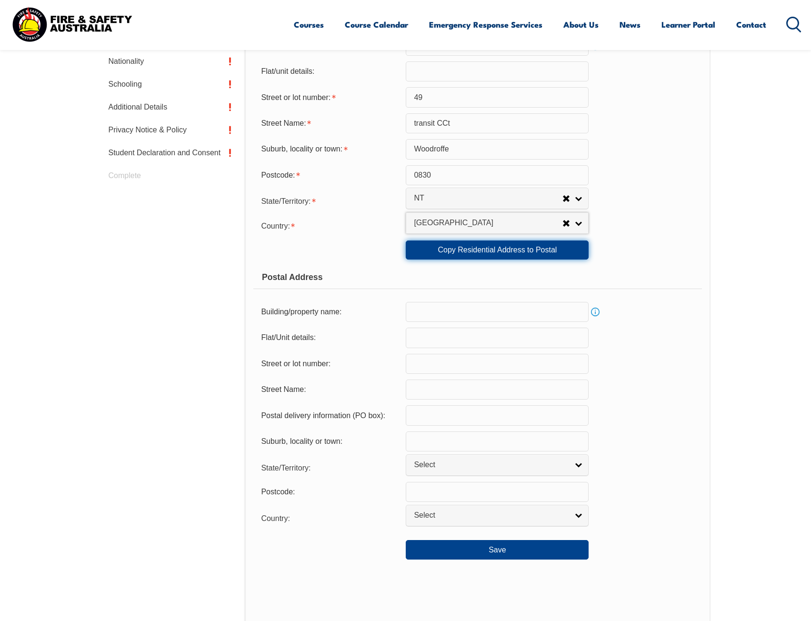
select select "NT"
type input "0830"
select select "1101"
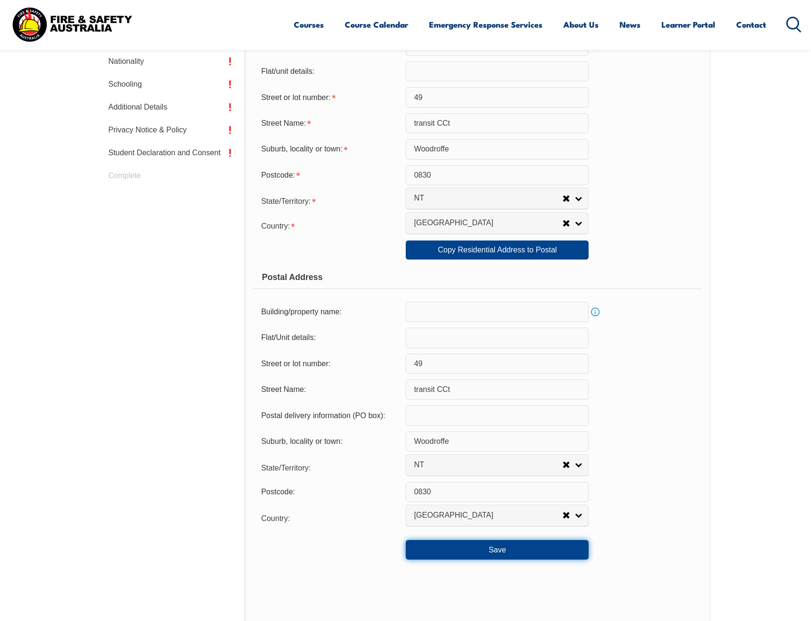
click at [492, 551] on button "Save" at bounding box center [497, 549] width 183 height 19
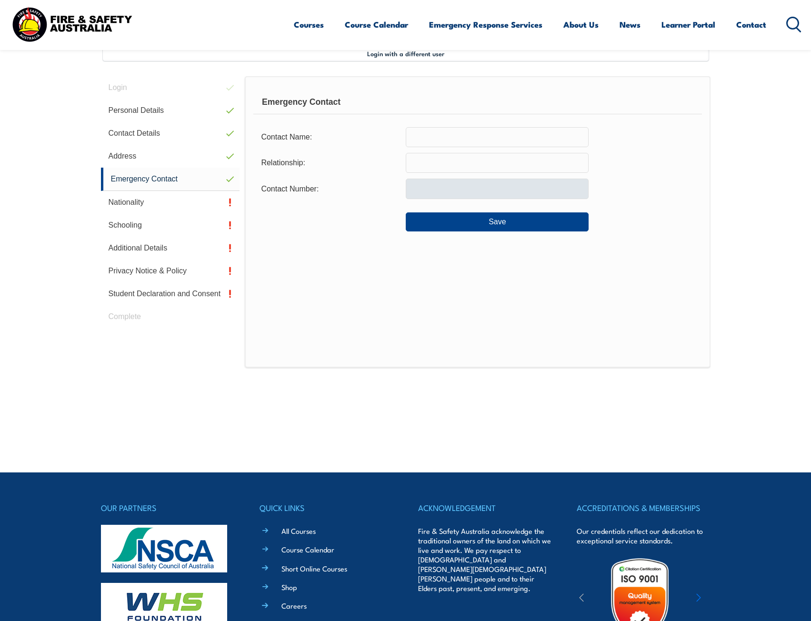
scroll to position [260, 0]
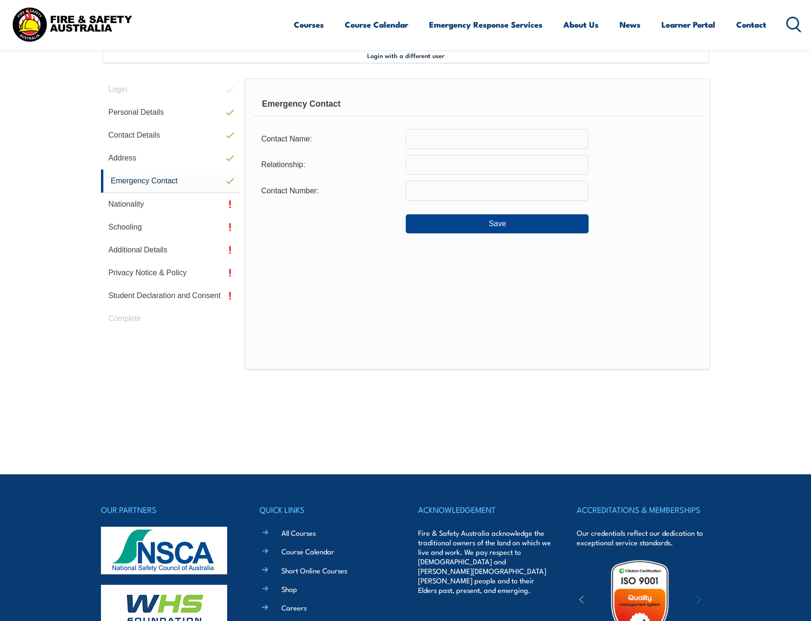
click at [455, 156] on input "text" at bounding box center [497, 165] width 183 height 20
click at [457, 147] on input "text" at bounding box center [497, 139] width 183 height 20
type input "[PERSON_NAME]"
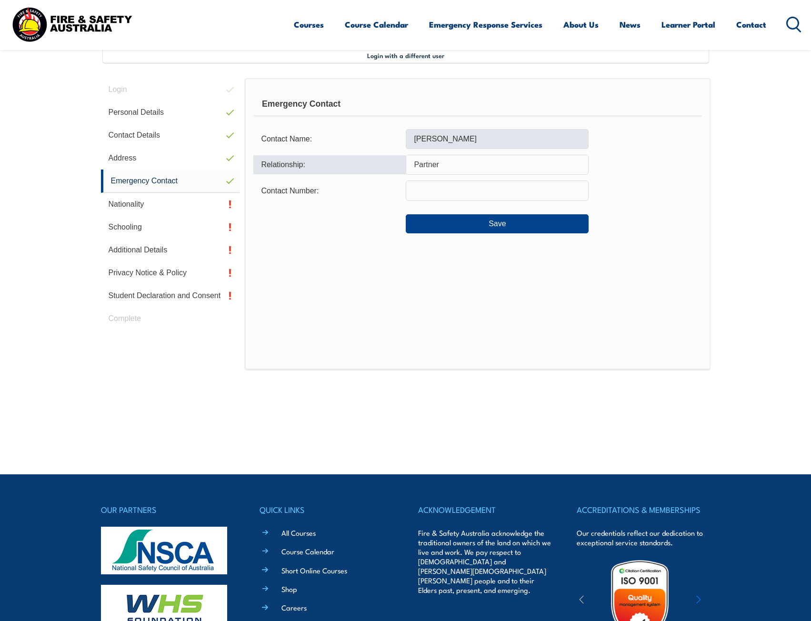
type input "Partner"
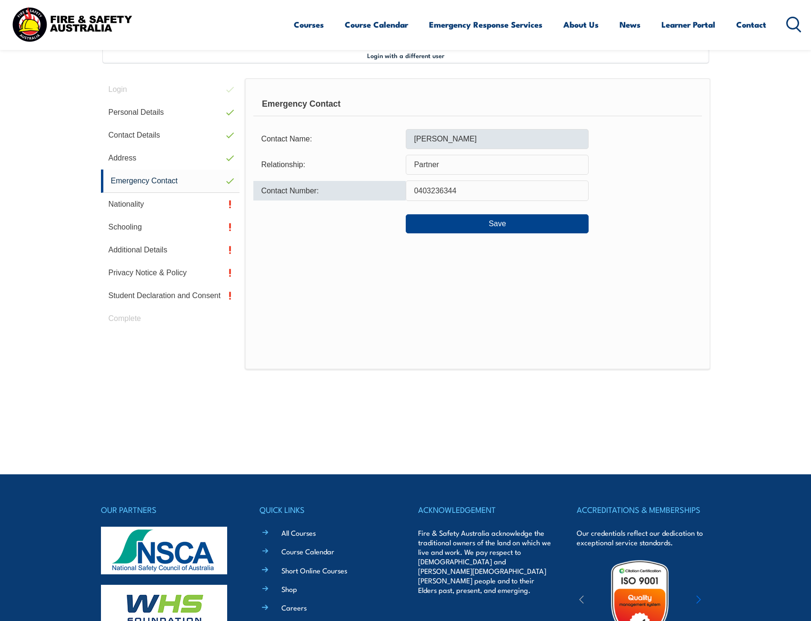
type input "0403236344"
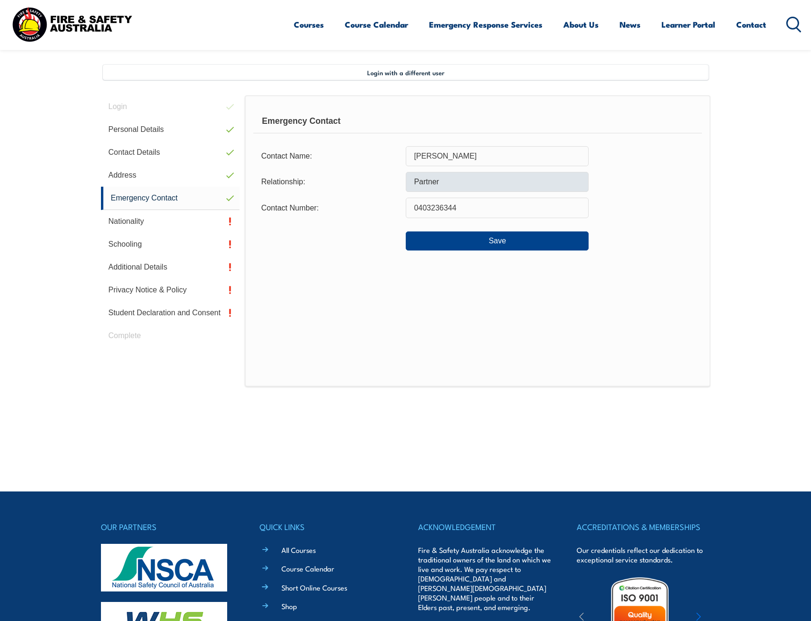
scroll to position [150, 0]
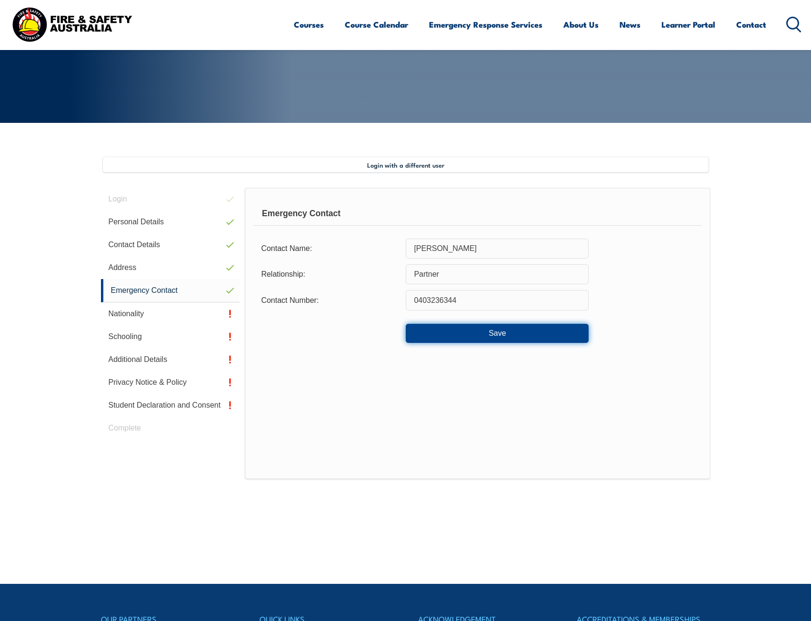
click at [482, 327] on button "Save" at bounding box center [497, 333] width 183 height 19
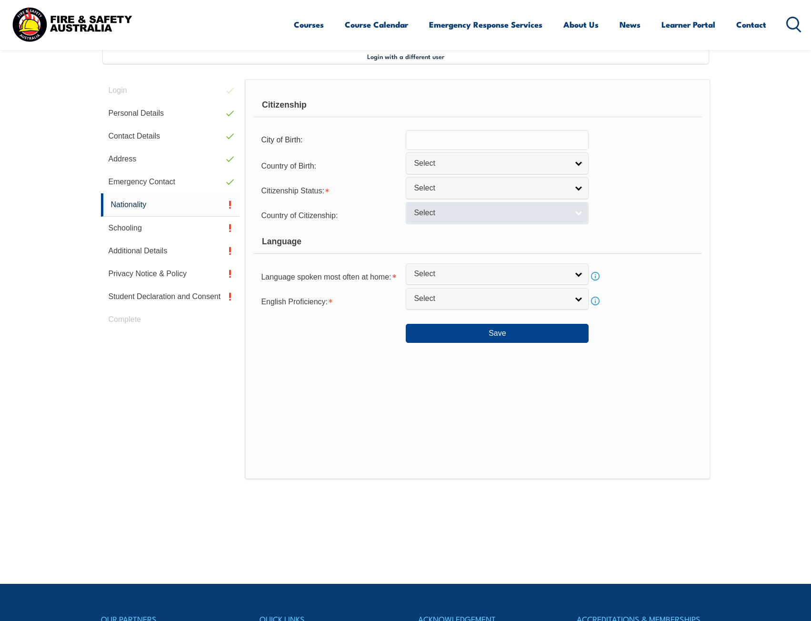
scroll to position [260, 0]
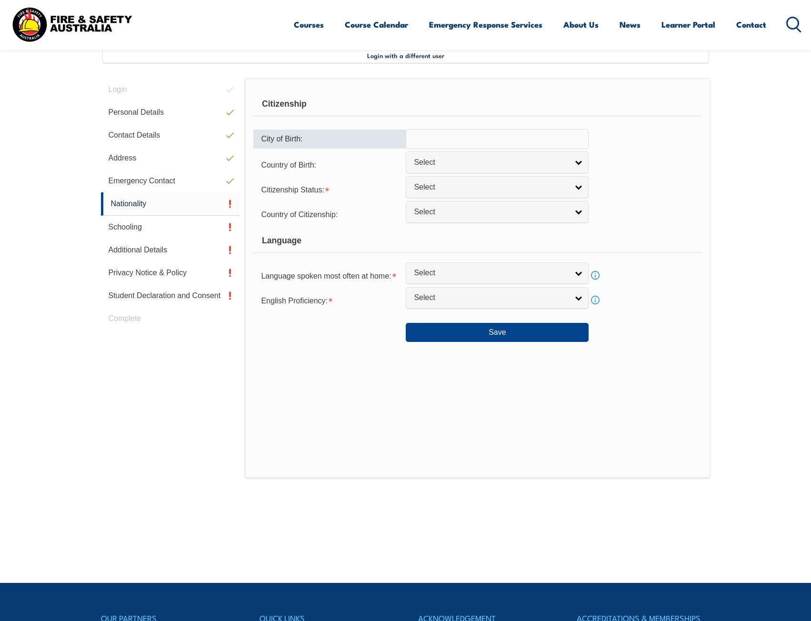
click at [447, 146] on input "text" at bounding box center [497, 139] width 183 height 20
type input "[GEOGRAPHIC_DATA]"
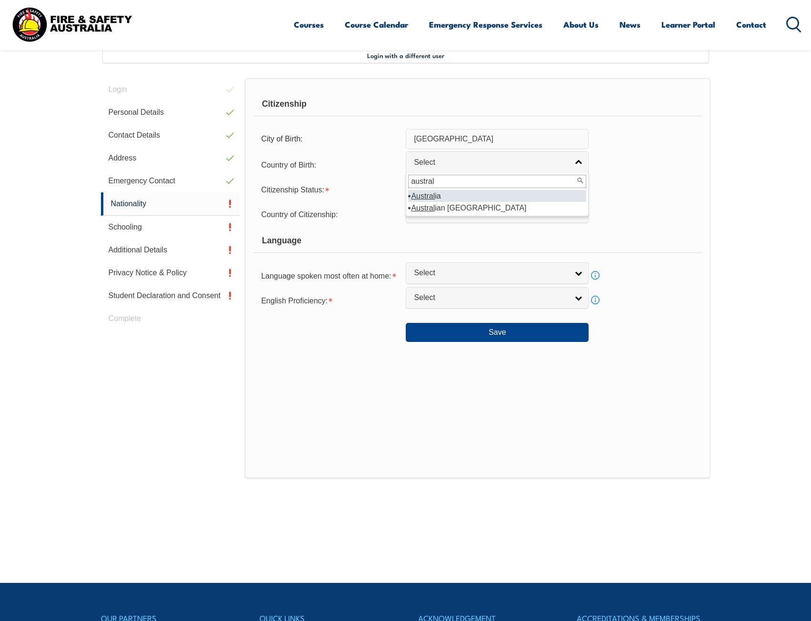
type input "austral"
select select "1101"
click at [432, 193] on link "Select" at bounding box center [497, 186] width 183 height 21
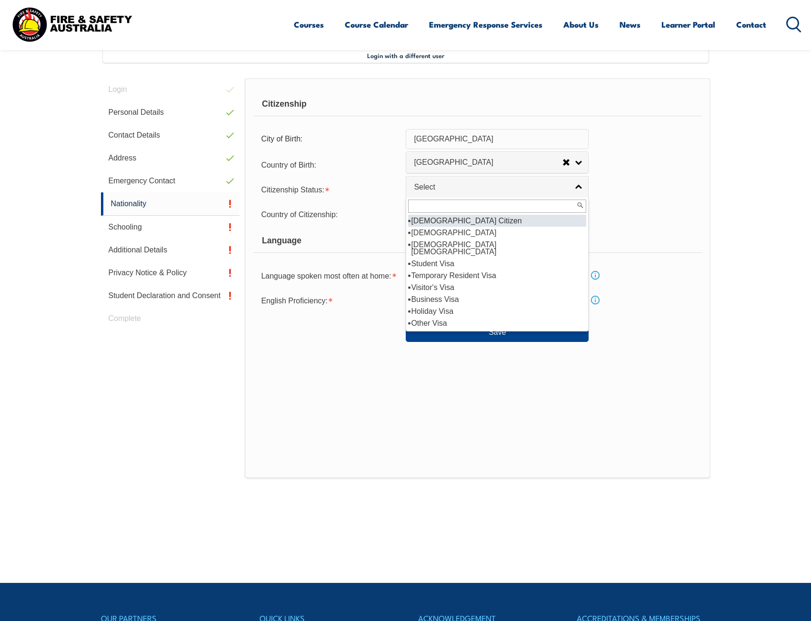
click at [439, 219] on li "[DEMOGRAPHIC_DATA] Citizen" at bounding box center [497, 221] width 178 height 12
select select "1"
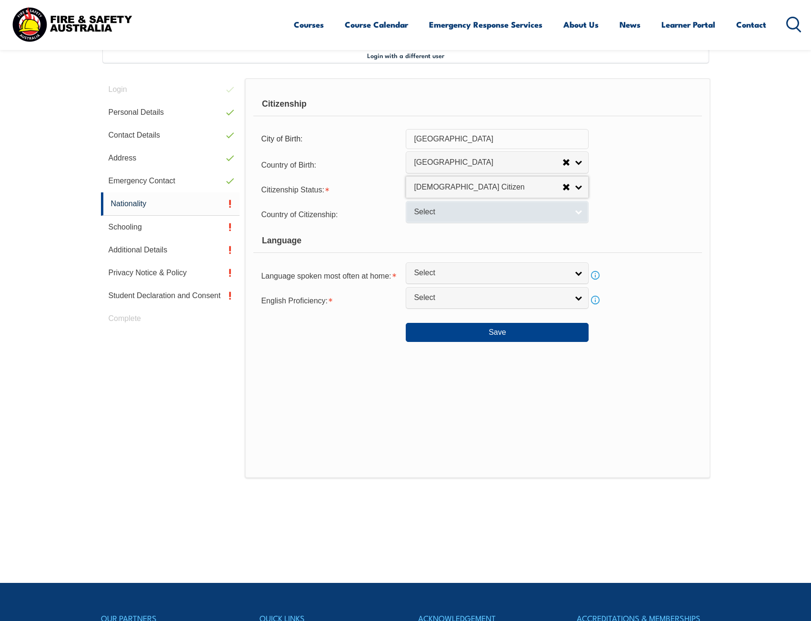
click at [427, 209] on span "Select" at bounding box center [491, 212] width 154 height 10
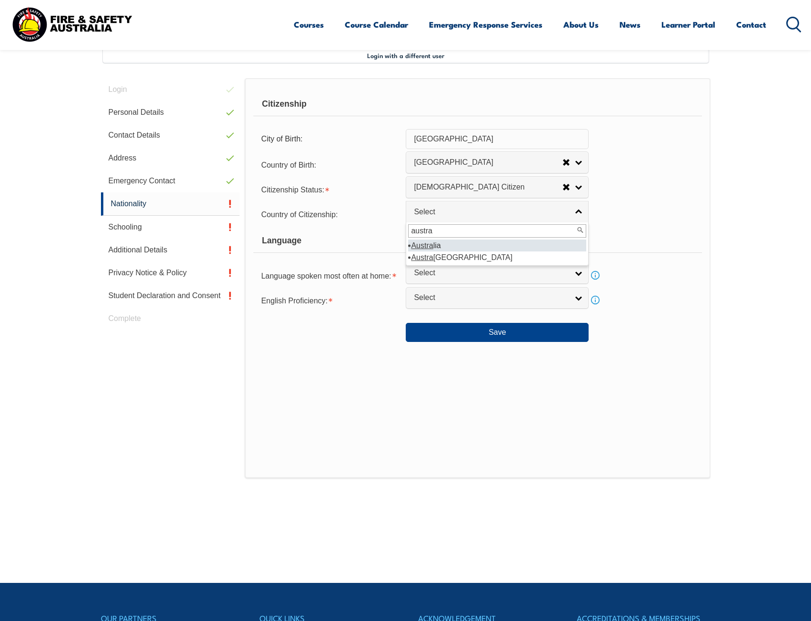
type input "austra"
click at [435, 242] on li "Austra lia" at bounding box center [497, 246] width 178 height 12
select select "1101"
click at [661, 223] on div "Country of Citizenship: [GEOGRAPHIC_DATA] ([DEMOGRAPHIC_DATA]) [GEOGRAPHIC_DATA…" at bounding box center [477, 213] width 448 height 19
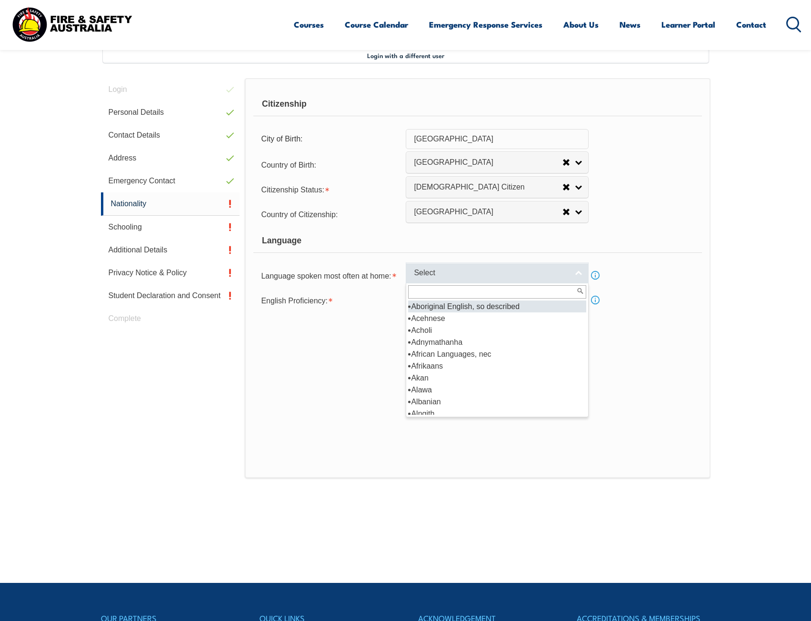
click at [482, 276] on span "Select" at bounding box center [491, 273] width 154 height 10
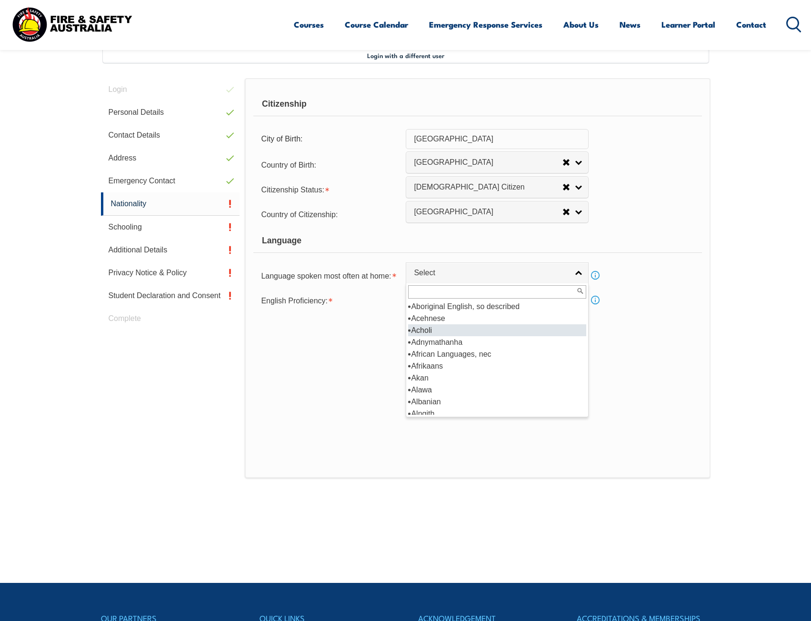
type input "a"
type input "engli"
click at [447, 316] on li "Engli sh" at bounding box center [497, 318] width 178 height 12
select select "1201"
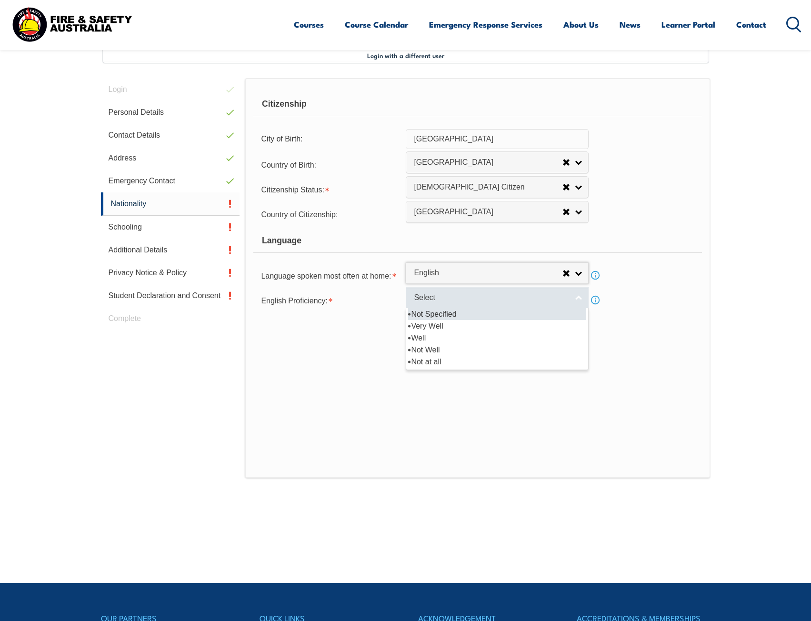
click at [458, 301] on span "Select" at bounding box center [491, 298] width 154 height 10
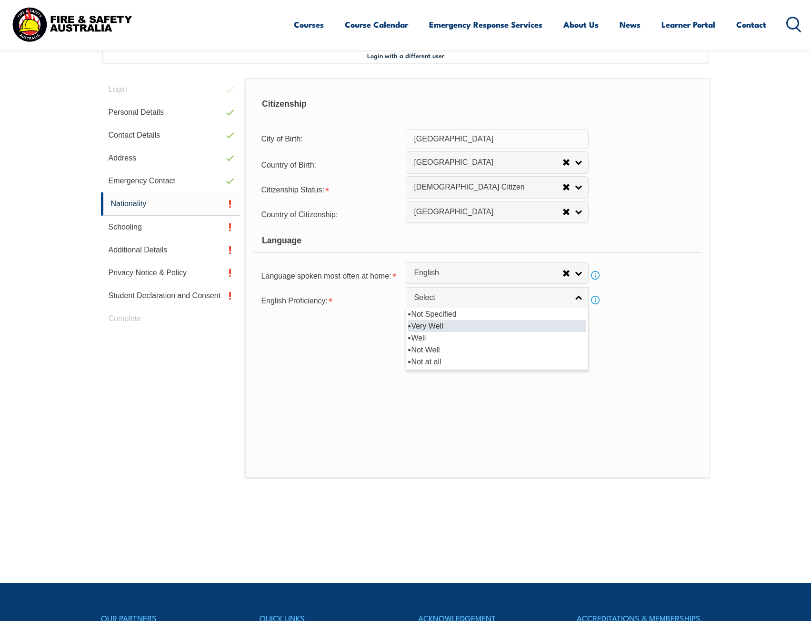
click at [456, 324] on li "Very Well" at bounding box center [497, 326] width 178 height 12
select select "1"
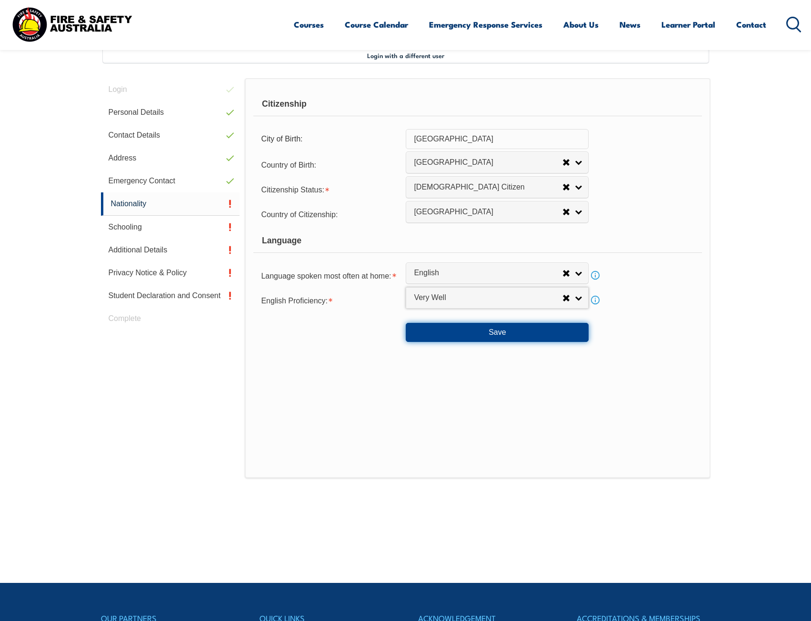
click at [465, 336] on button "Save" at bounding box center [497, 332] width 183 height 19
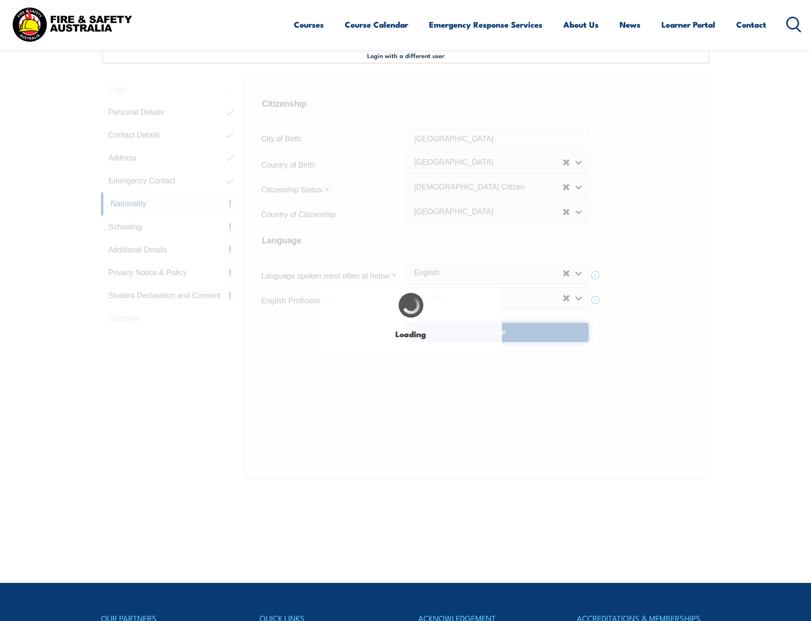
select select "false"
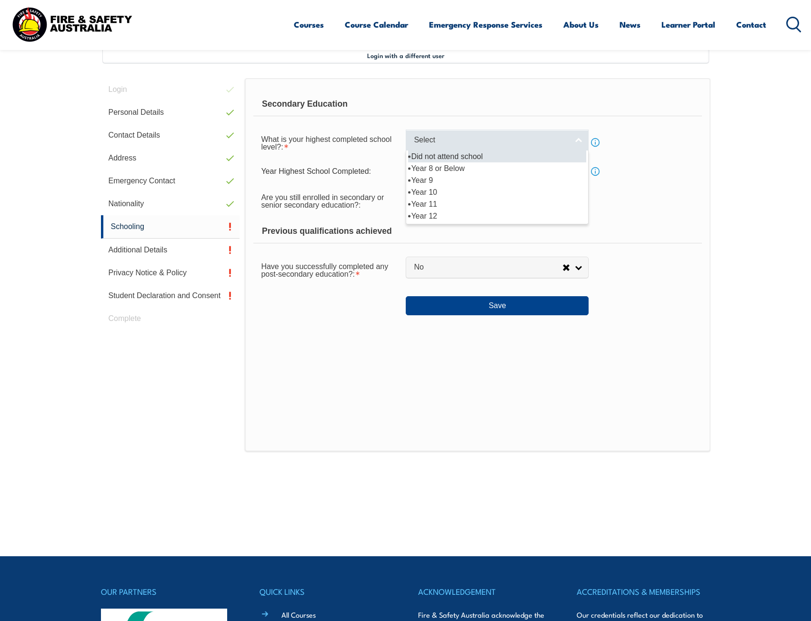
click at [449, 142] on span "Select" at bounding box center [491, 140] width 154 height 10
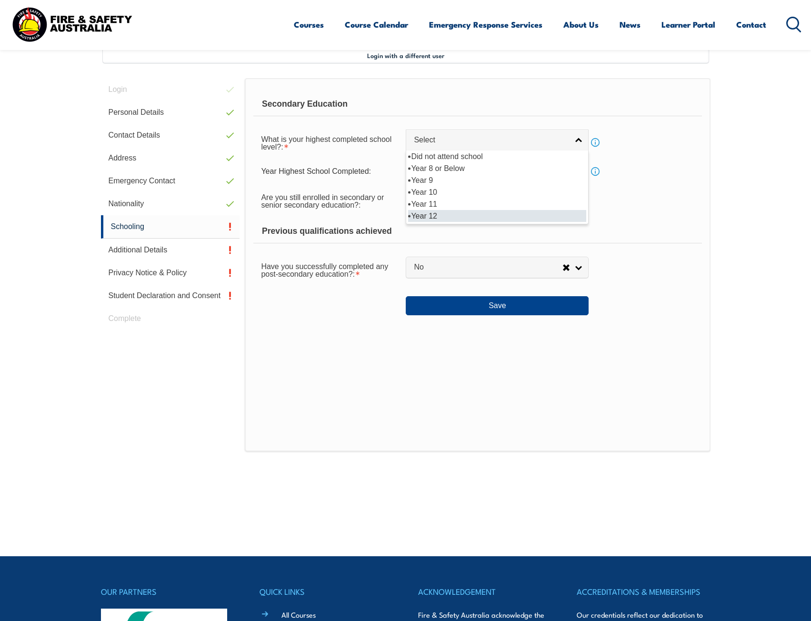
click at [441, 213] on li "Year 12" at bounding box center [497, 216] width 178 height 12
select select "12"
click at [425, 162] on input "text" at bounding box center [497, 171] width 183 height 20
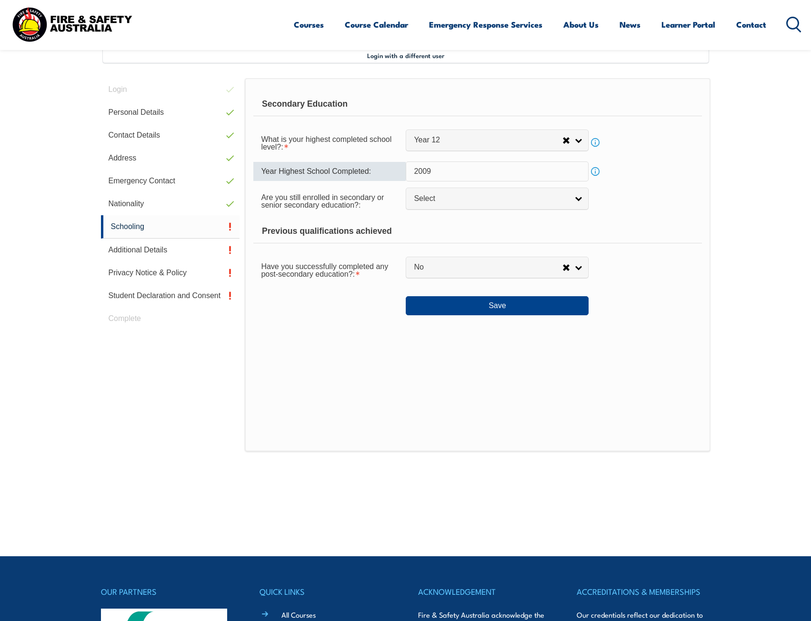
type input "2009"
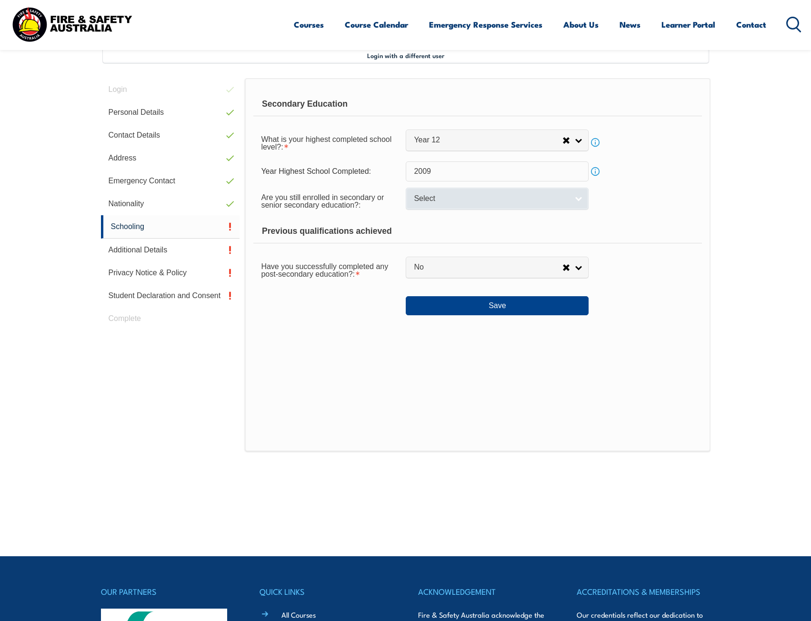
click at [444, 197] on span "Select" at bounding box center [491, 199] width 154 height 10
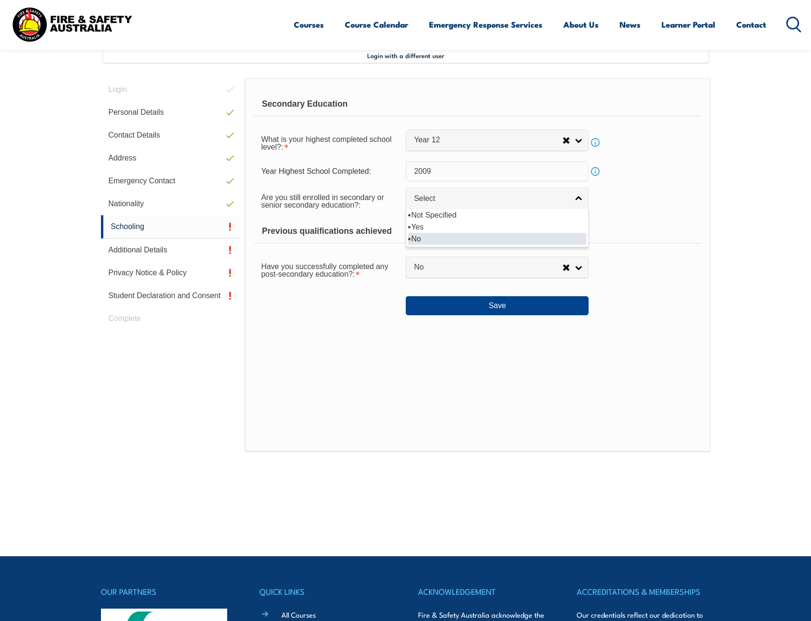
click at [441, 237] on li "No" at bounding box center [497, 239] width 178 height 12
select select "false"
click at [434, 275] on link "No" at bounding box center [497, 267] width 183 height 21
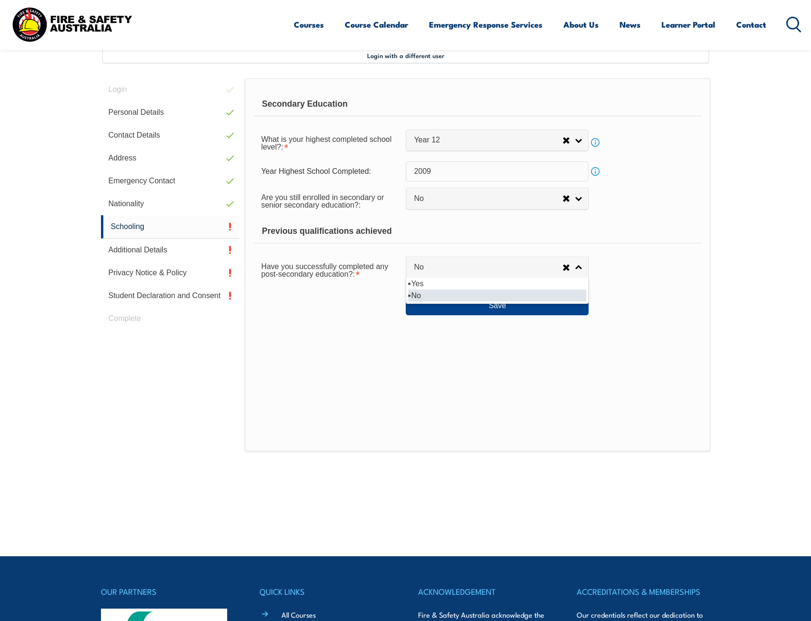
click at [438, 296] on li "No" at bounding box center [497, 296] width 178 height 12
click at [453, 298] on button "Save" at bounding box center [497, 305] width 183 height 19
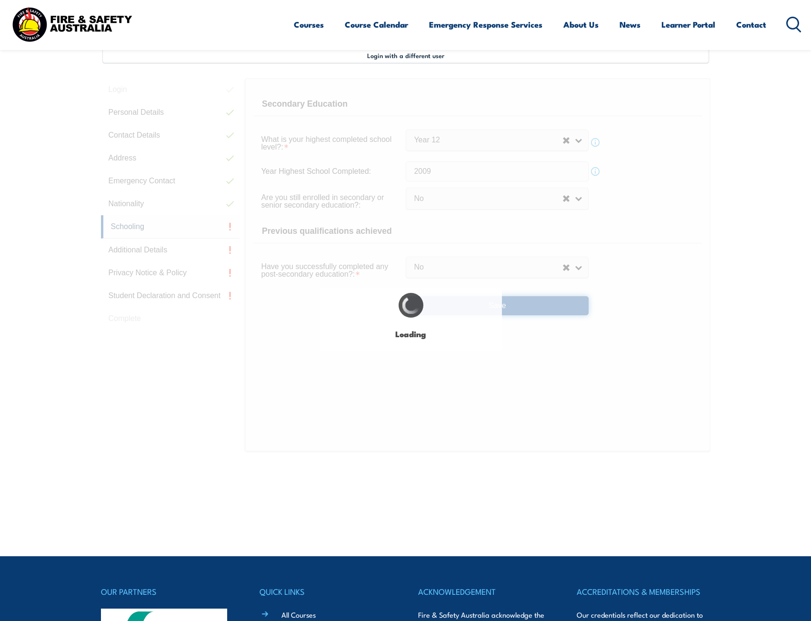
select select
select select "false"
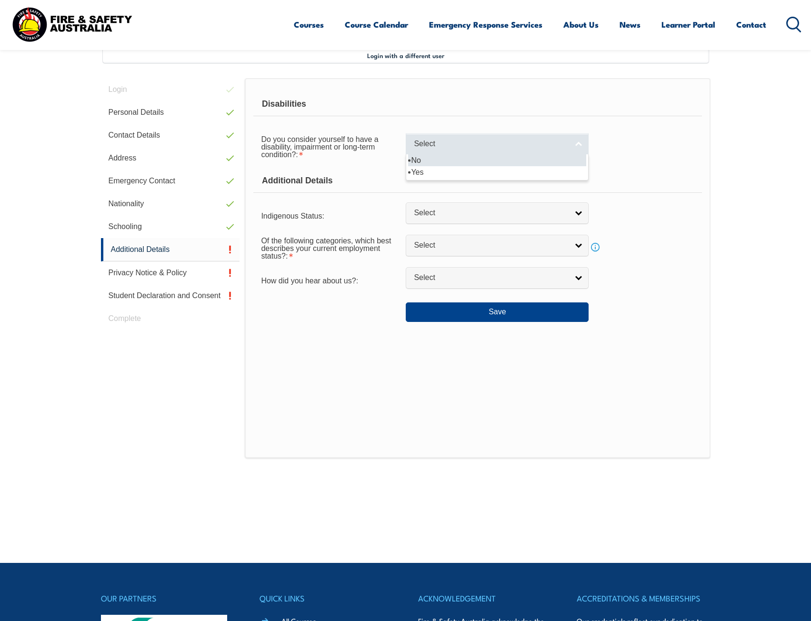
click at [470, 136] on link "Select" at bounding box center [497, 143] width 183 height 21
click at [436, 165] on li "No" at bounding box center [497, 160] width 178 height 12
select select "false"
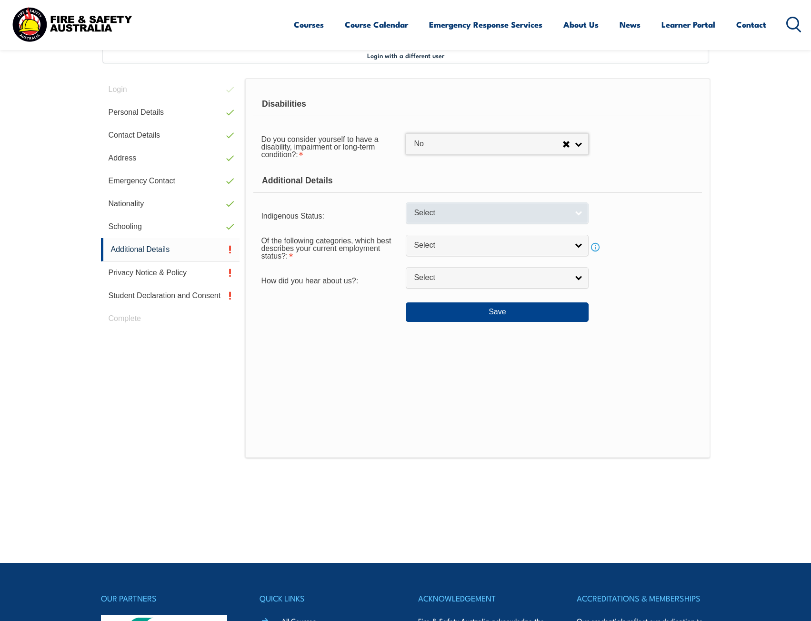
click at [447, 217] on span "Select" at bounding box center [491, 213] width 154 height 10
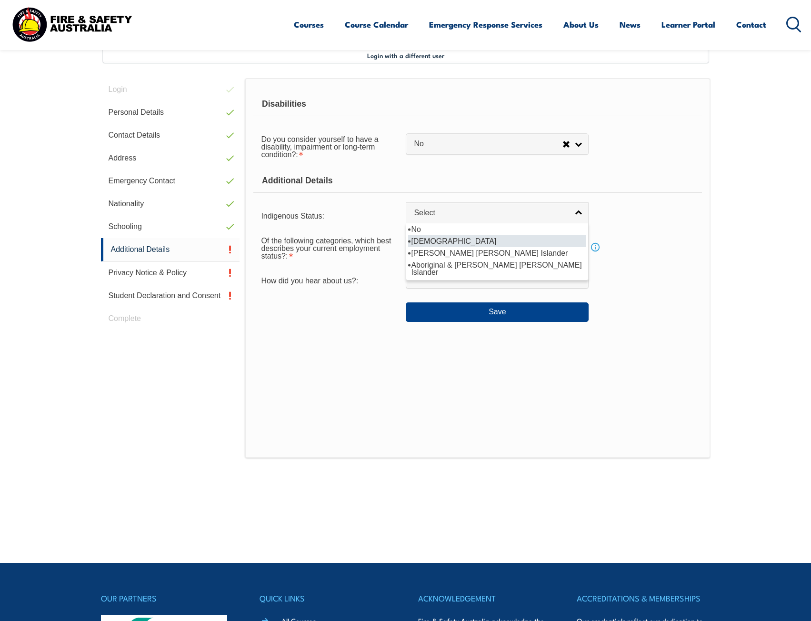
click at [448, 245] on li "[DEMOGRAPHIC_DATA]" at bounding box center [497, 241] width 178 height 12
select select "1"
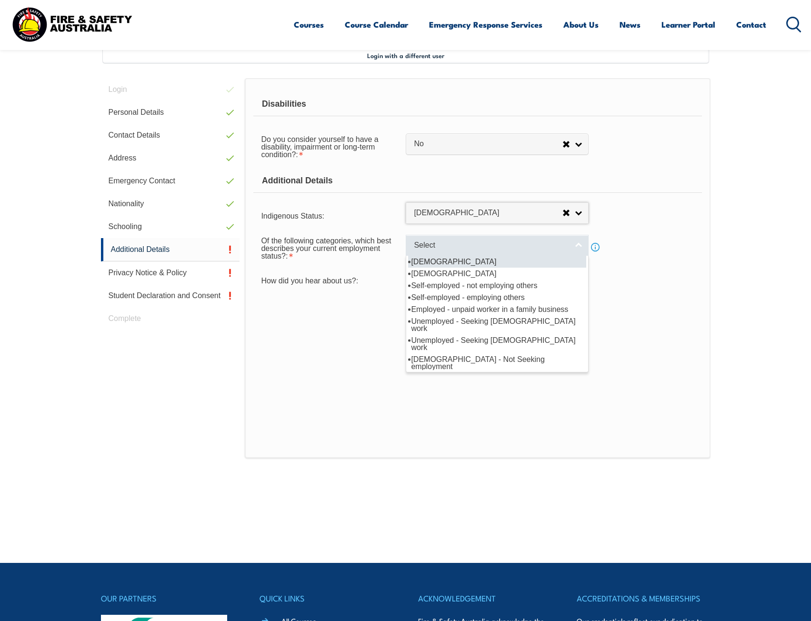
click at [446, 246] on span "Select" at bounding box center [491, 246] width 154 height 10
click at [448, 265] on li "[DEMOGRAPHIC_DATA]" at bounding box center [497, 262] width 178 height 12
select select "1"
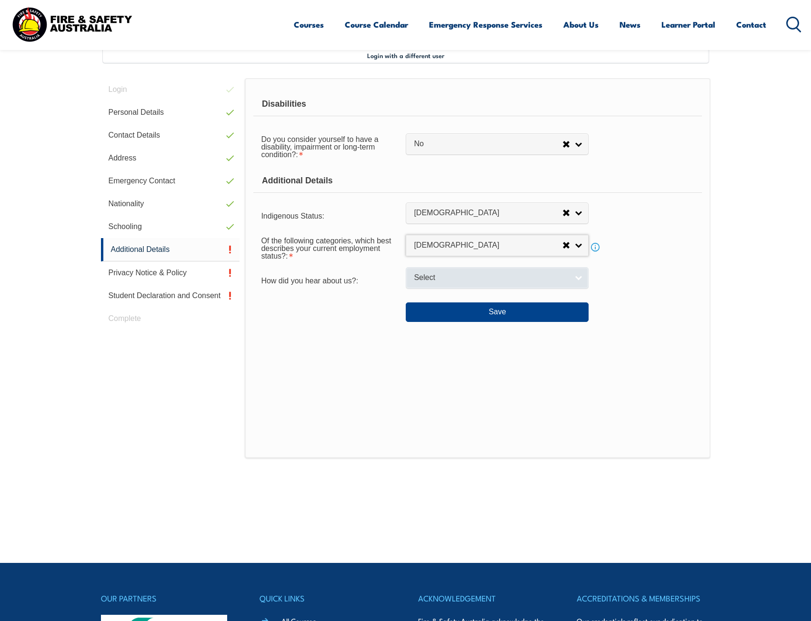
click at [448, 268] on link "Select" at bounding box center [497, 277] width 183 height 21
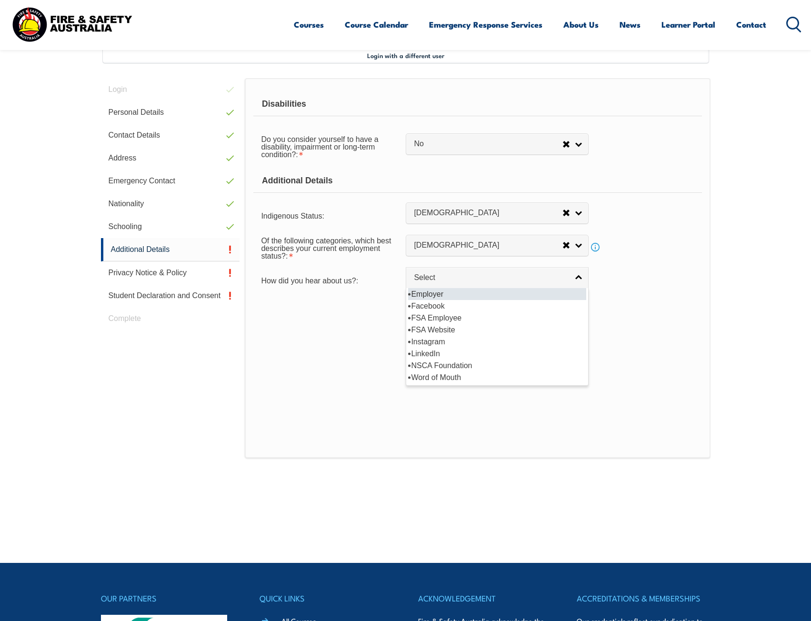
click at [441, 296] on li "Employer" at bounding box center [497, 294] width 178 height 12
select select "8019"
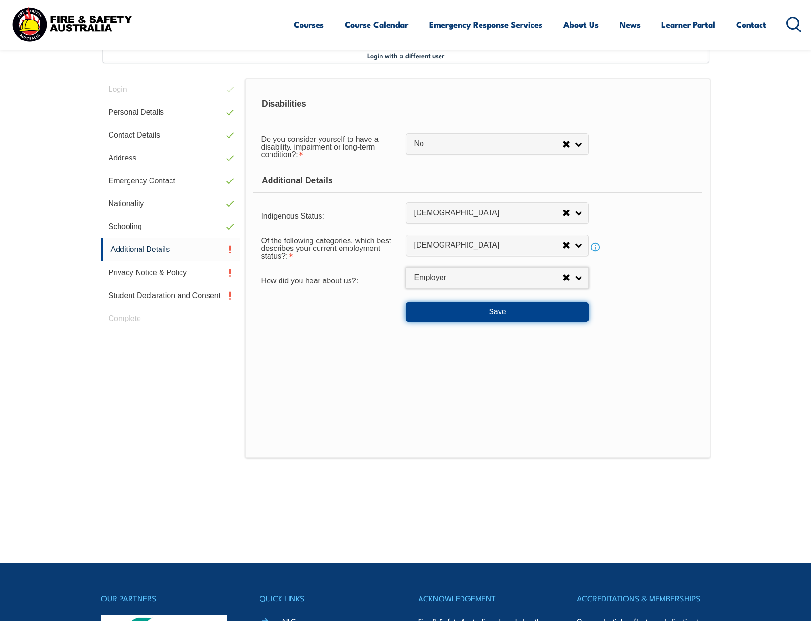
click at [436, 315] on button "Save" at bounding box center [497, 311] width 183 height 19
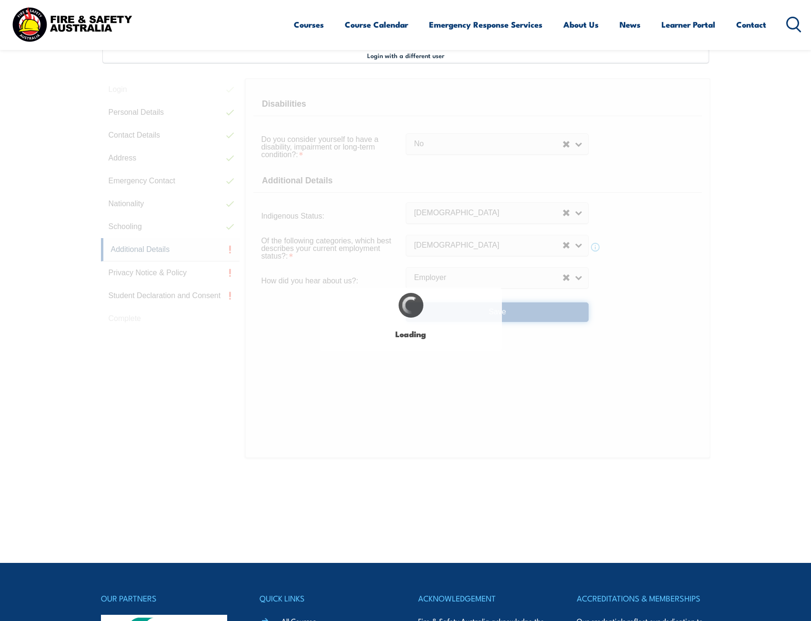
select select "false"
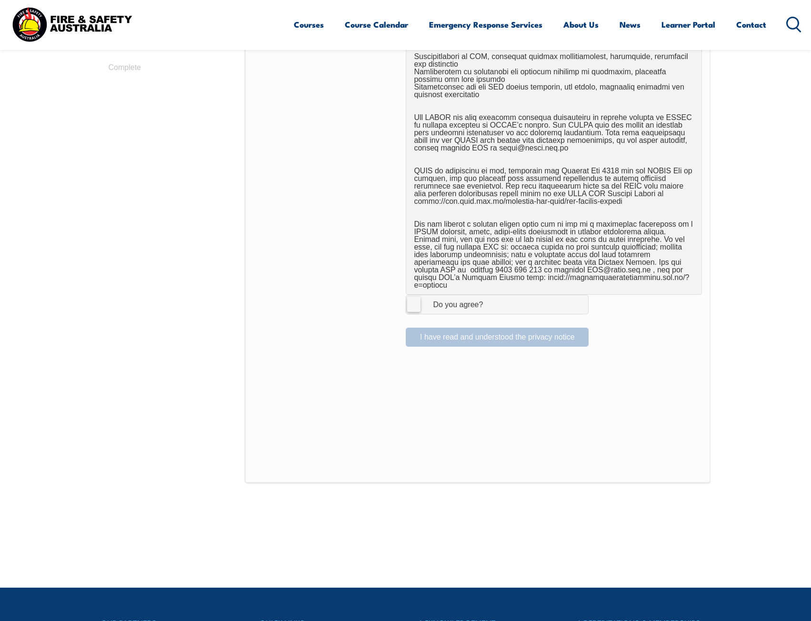
scroll to position [593, 0]
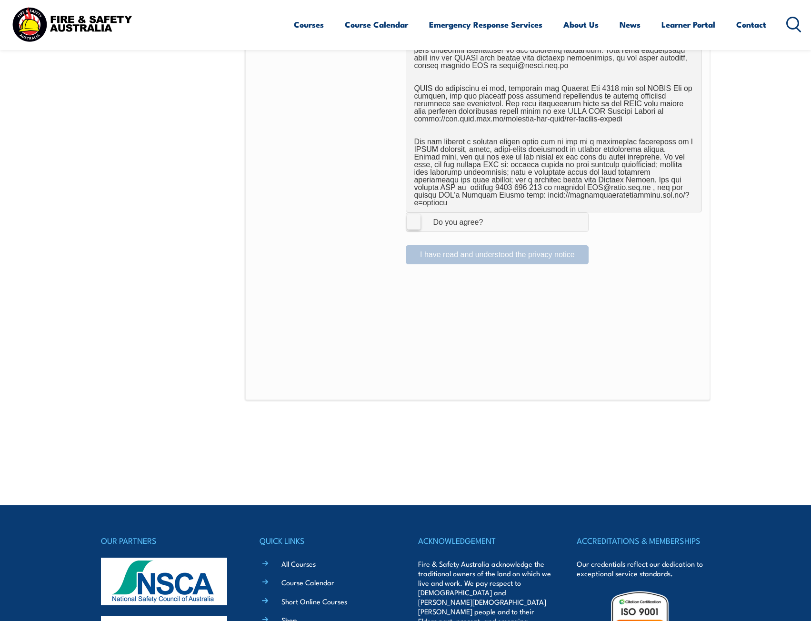
click at [410, 214] on label "I Agree Do you agree?" at bounding box center [497, 221] width 183 height 19
click at [491, 214] on input "I Agree Do you agree?" at bounding box center [499, 222] width 16 height 18
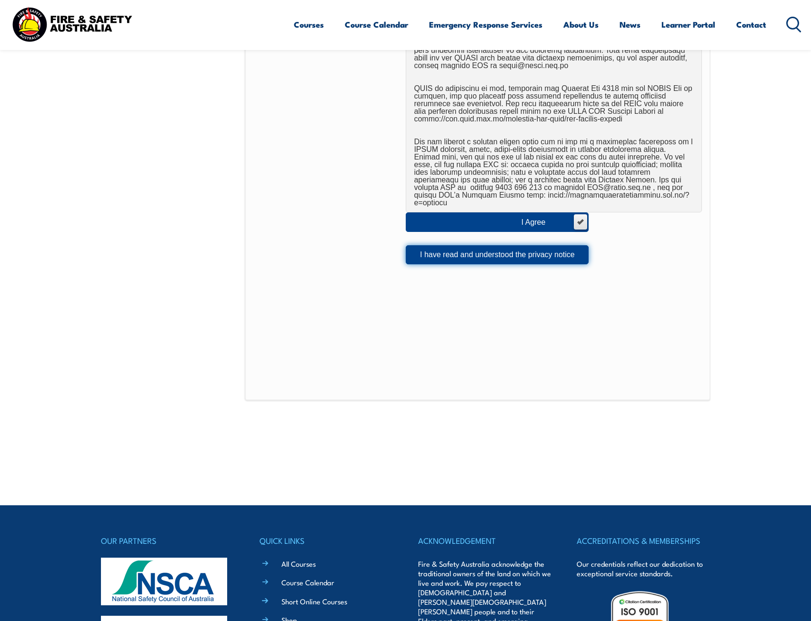
click at [453, 247] on button "I have read and understood the privacy notice" at bounding box center [497, 254] width 183 height 19
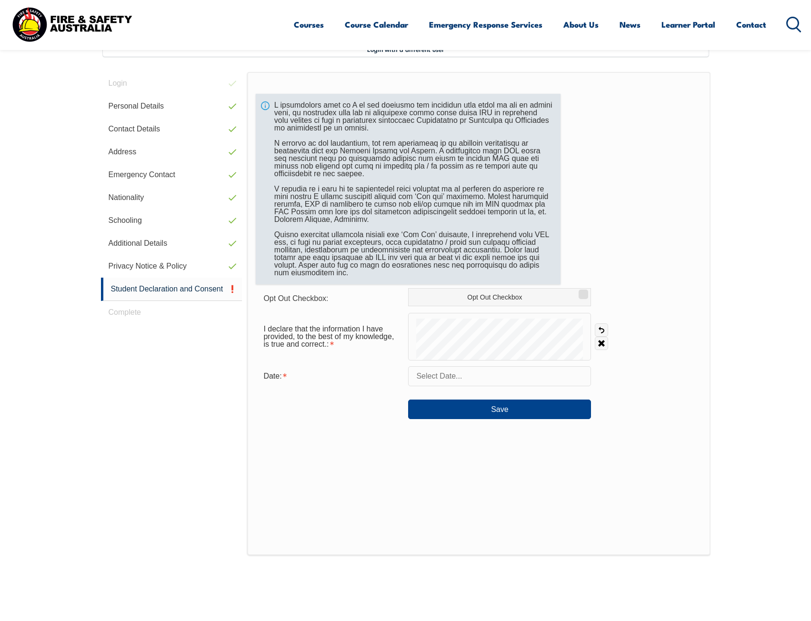
scroll to position [260, 0]
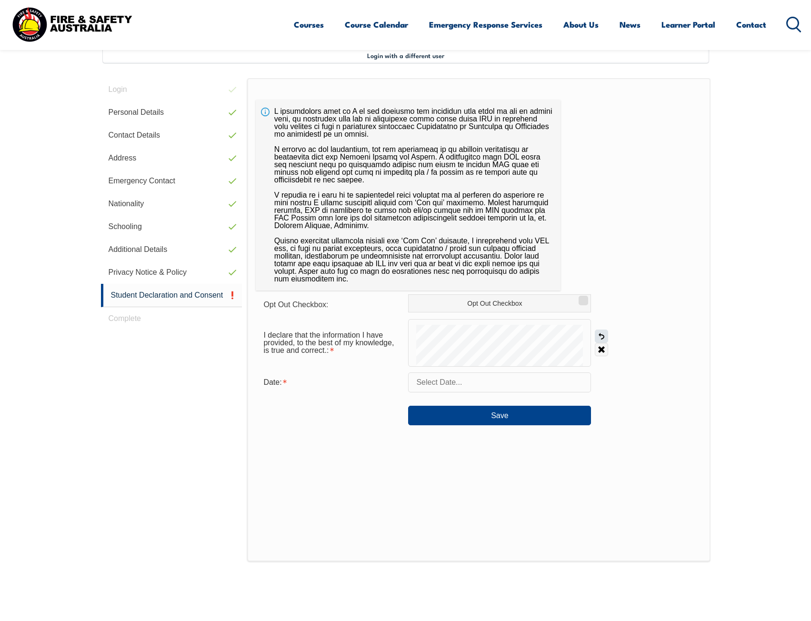
click at [600, 337] on link "Undo" at bounding box center [601, 336] width 13 height 13
click at [351, 396] on form "Opt Out Checkbox: Opt Out Checkbox I declare that the information I have provid…" at bounding box center [479, 359] width 446 height 131
click at [601, 337] on link "Undo" at bounding box center [601, 336] width 13 height 13
click at [595, 334] on div "I declare that the information I have provided, to the best of my knowledge, is…" at bounding box center [479, 343] width 446 height 48
click at [597, 334] on link "Undo" at bounding box center [601, 336] width 13 height 13
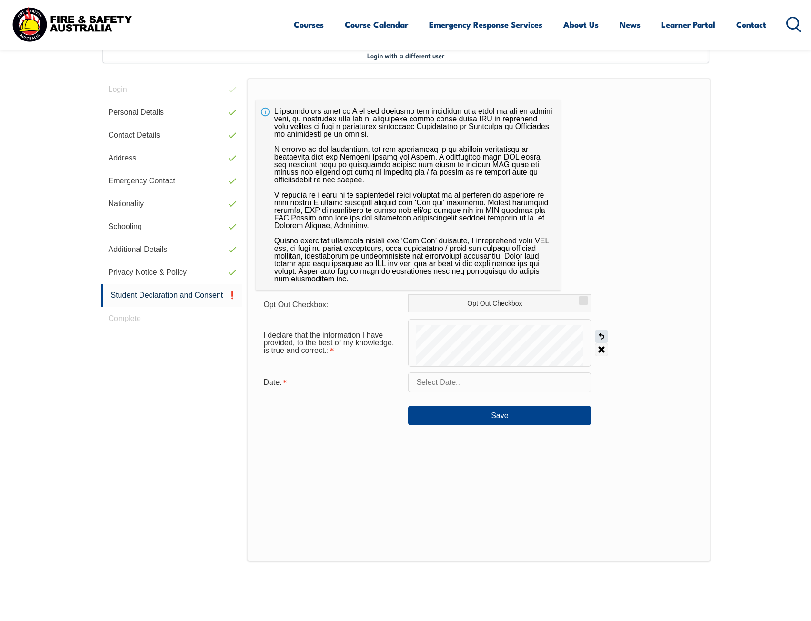
click at [602, 335] on link "Undo" at bounding box center [601, 336] width 13 height 13
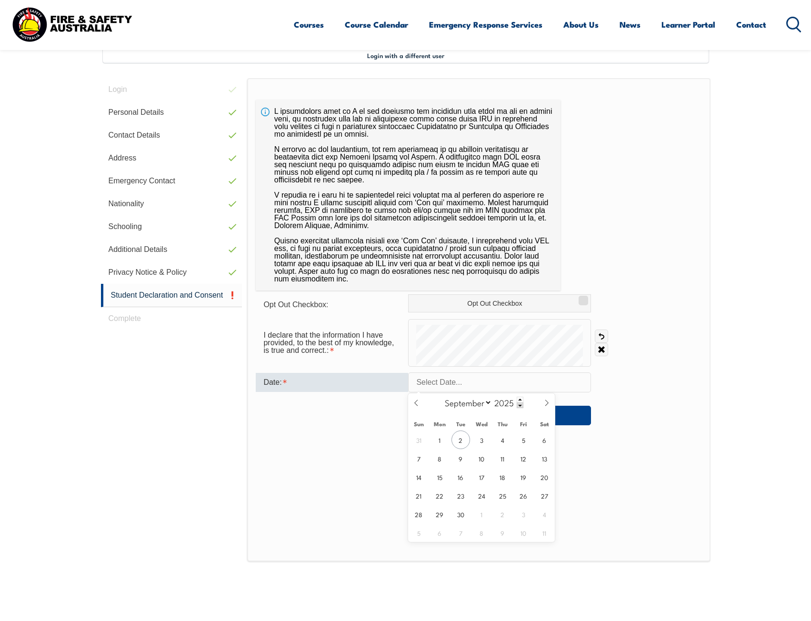
click at [443, 389] on input "text" at bounding box center [499, 382] width 183 height 20
click at [464, 436] on span "2" at bounding box center [461, 440] width 19 height 19
type input "[DATE]"
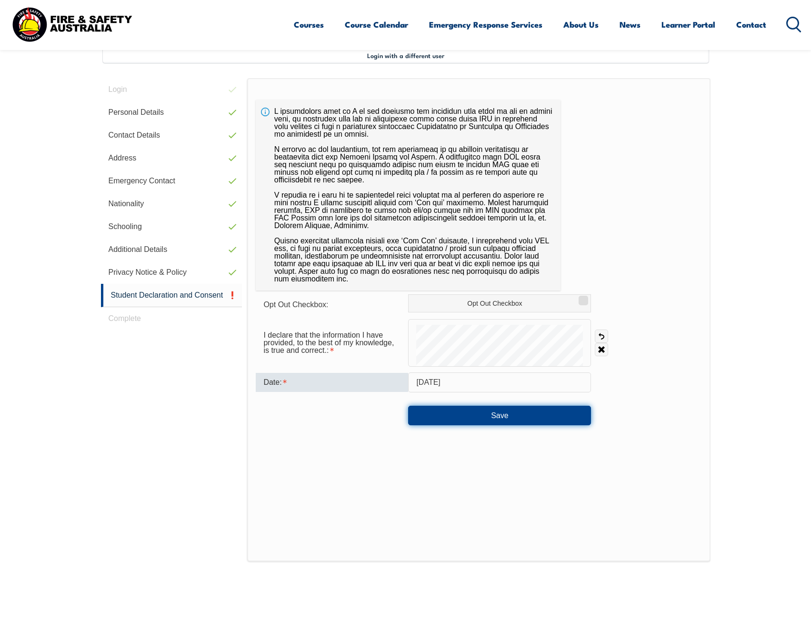
click at [472, 418] on button "Save" at bounding box center [499, 415] width 183 height 19
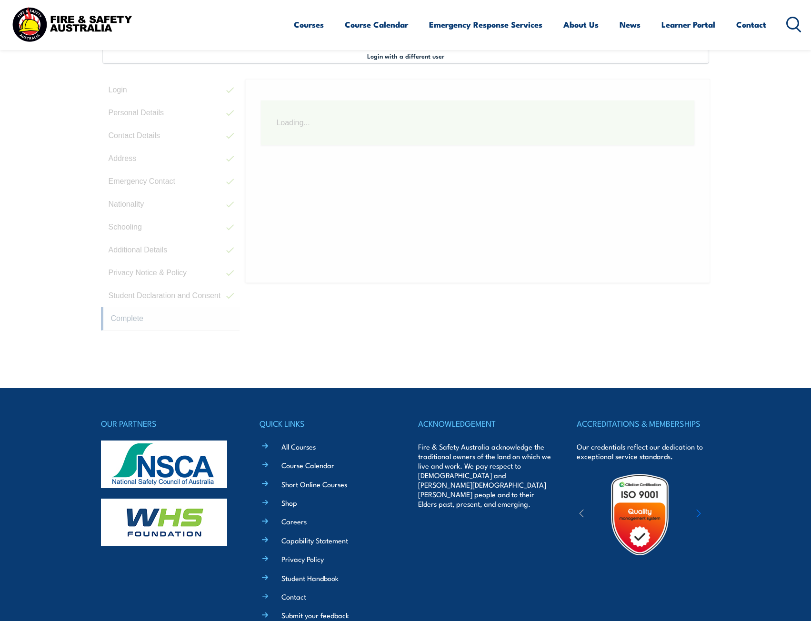
scroll to position [35, 0]
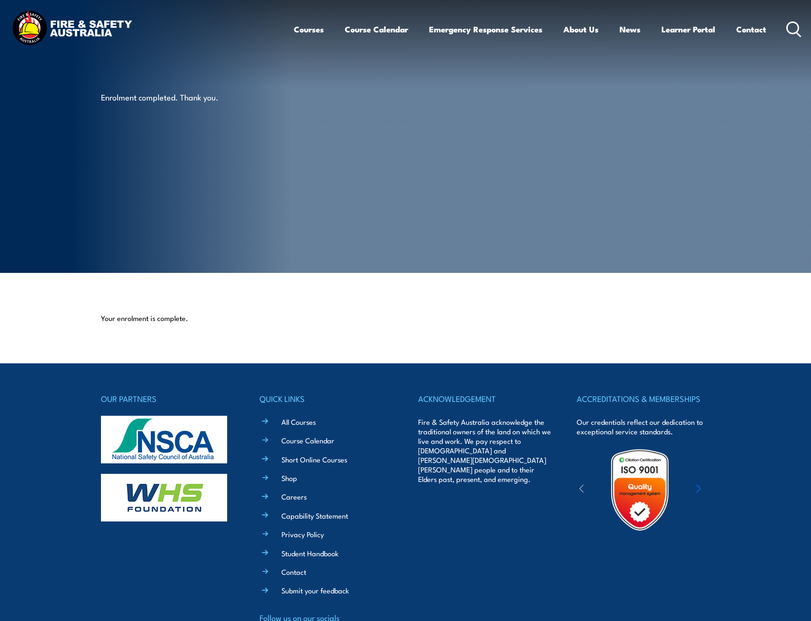
click at [229, 110] on div "Enrolment completed. Thank you." at bounding box center [218, 136] width 235 height 273
click at [288, 224] on div "Enrolment completed. Thank you." at bounding box center [218, 136] width 235 height 273
